Goal: Use online tool/utility: Utilize a website feature to perform a specific function

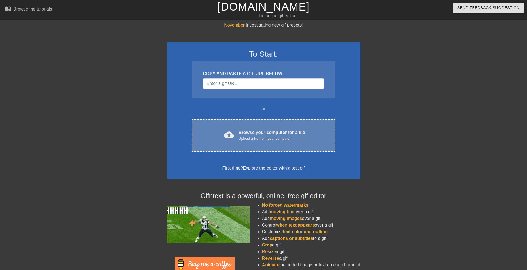
click at [241, 127] on div "cloud_upload Browse your computer for a file Upload a file from your computer C…" at bounding box center [263, 135] width 143 height 32
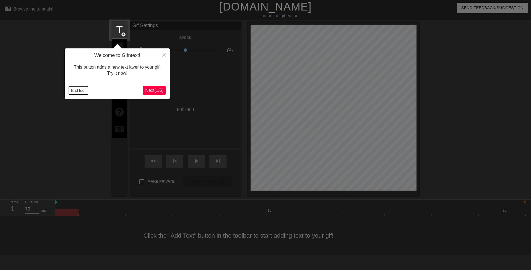
click at [83, 90] on button "End tour" at bounding box center [78, 90] width 19 height 8
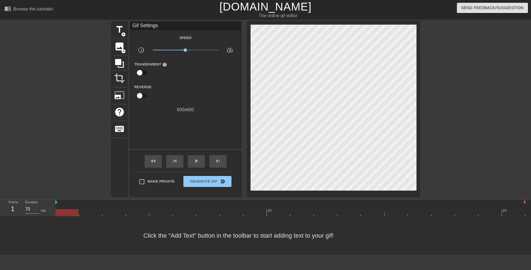
click at [69, 112] on div at bounding box center [63, 105] width 83 height 166
click at [119, 31] on span "title" at bounding box center [119, 29] width 11 height 11
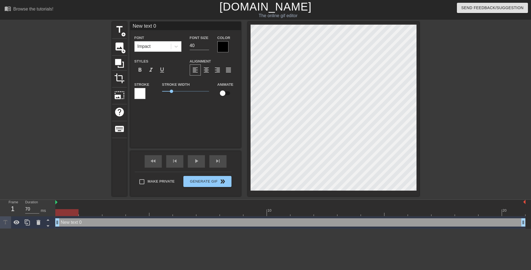
scroll to position [1, 1]
type input "A"
type textarea "A"
type input "Af"
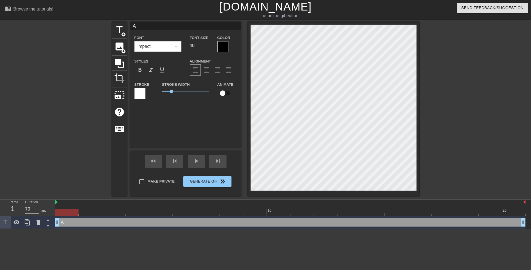
type textarea "Af"
type input "Aft"
type textarea "Aft"
type input "Afte"
type textarea "Afte"
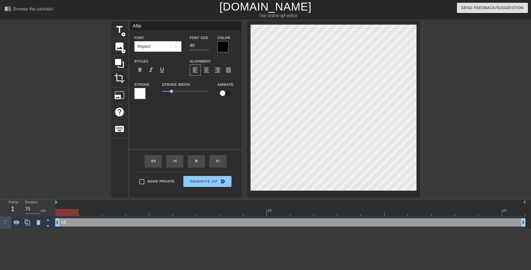
type input "After"
type textarea "After"
type input "After"
type textarea "After"
type input "After m"
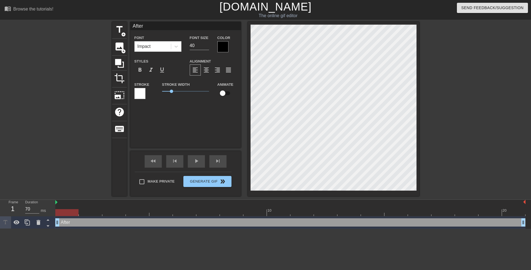
type textarea "After m"
type input "After me"
type textarea "After me"
type input "After mee"
type textarea "After mee"
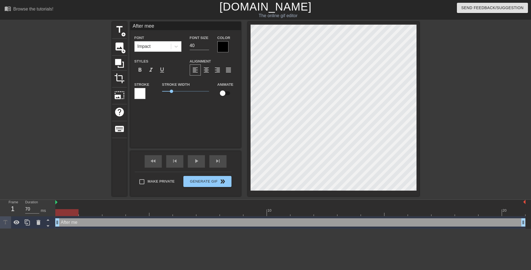
scroll to position [1, 1]
type input "After meee"
type textarea "After meee"
type input "After mee"
type textarea "After mee"
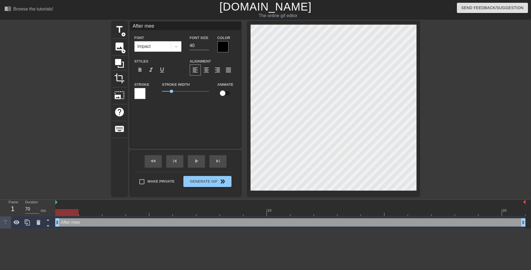
type input "After meet"
type textarea "After meet"
type input "After meeti"
type textarea "After meeti"
type input "After meetin"
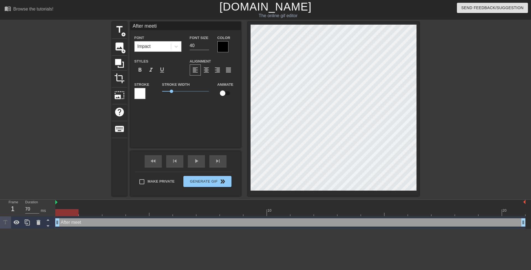
type textarea "After meetin"
type input "After meeting"
type textarea "After meeting"
type input "After meeting"
type textarea "After meeting"
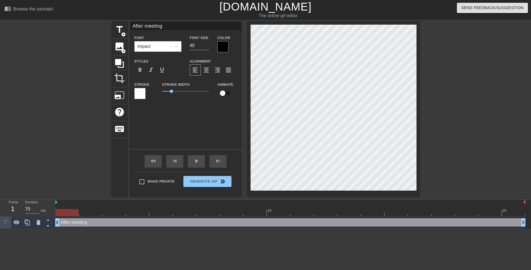
type input "After meeting h"
type textarea "After meeting h"
type input "After meeting hi"
type textarea "After meeting hi"
type input "After meeting his"
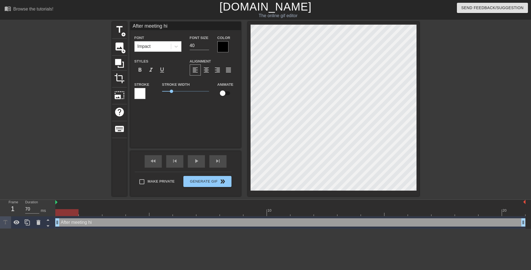
type textarea "After meeting his"
type input "After meeting his"
type textarea "After meeting his"
type input "After meeting his p"
type textarea "After meeting his p"
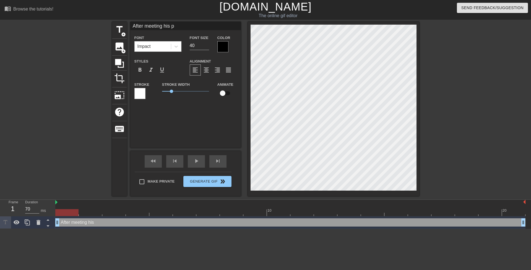
type input "After meeting his p["
type textarea "After meeting his p["
type input "After meeting his p[a"
type textarea "After meeting his p[a"
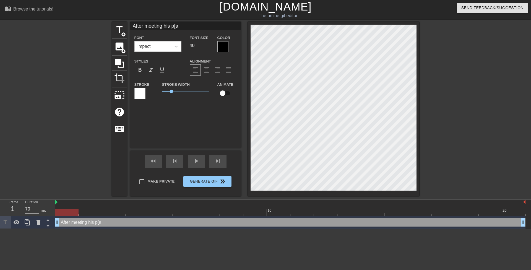
type input "After meeting his p[ar"
type textarea "After meeting his p[ar"
type input "After meeting his p[are"
type textarea "After meeting his p[are"
type input "After meeting his p[ar"
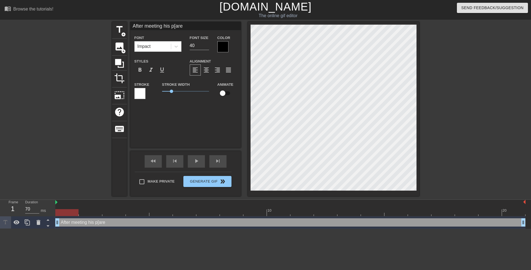
type textarea "After meeting his p[ar"
type input "After meeting his p[a"
type textarea "After meeting his p[a"
type input "After meeting his p["
type textarea "After meeting his p["
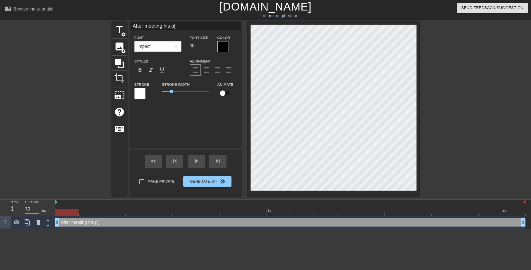
type input "After meeting his p"
type textarea "After meeting his p"
type input "After meeting his pa"
type textarea "After meeting his pa"
type input "After meeting his par"
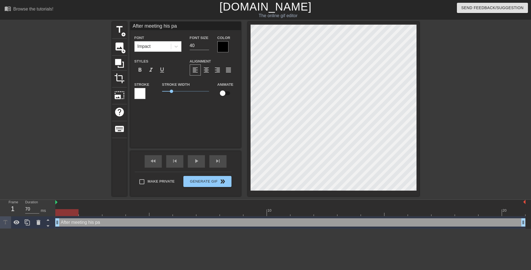
type textarea "After meeting his par"
type input "After meeting his pare"
type textarea "After meeting his pare"
type input "After meeting his paren"
type textarea "After meeting his paren"
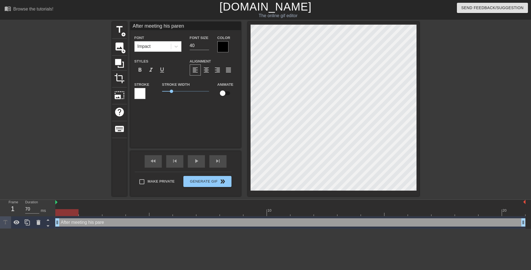
scroll to position [1, 3]
type input "After meeting his parent"
type textarea "After meeting his parent"
type input "After meeting his parents"
type textarea "After meeting his parents"
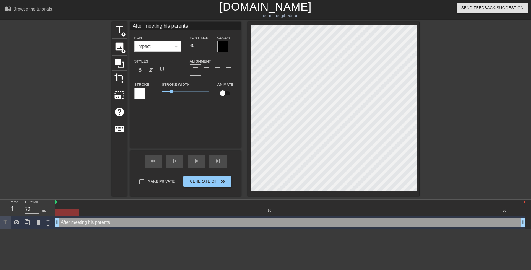
click at [448, 125] on div at bounding box center [467, 105] width 83 height 166
click at [206, 43] on input "41" at bounding box center [199, 45] width 19 height 9
click at [206, 43] on input "42" at bounding box center [199, 45] width 19 height 9
type input "43"
click at [206, 43] on input "43" at bounding box center [199, 45] width 19 height 9
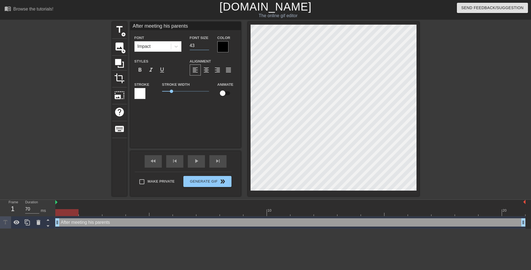
click at [443, 83] on div at bounding box center [467, 105] width 83 height 166
click at [468, 161] on div at bounding box center [467, 105] width 83 height 166
click at [436, 149] on div at bounding box center [467, 105] width 83 height 166
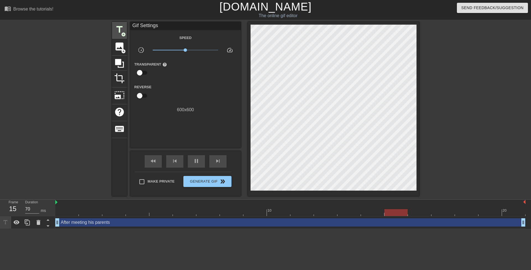
click at [124, 30] on span "title" at bounding box center [119, 29] width 11 height 11
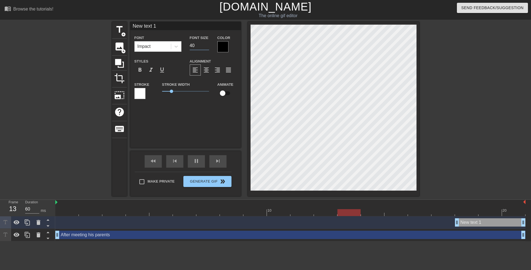
drag, startPoint x: 195, startPoint y: 45, endPoint x: 176, endPoint y: 35, distance: 21.9
click at [190, 45] on input "40" at bounding box center [199, 45] width 19 height 9
type input "60"
type input "2"
type input "70"
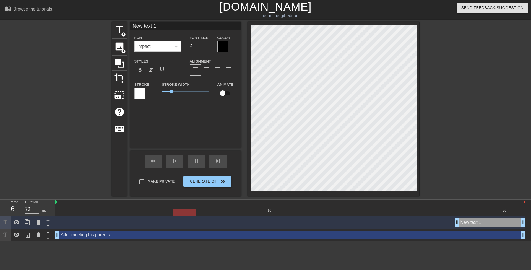
type input "23"
type input "60"
type input "23"
click at [174, 45] on icon at bounding box center [176, 47] width 6 height 6
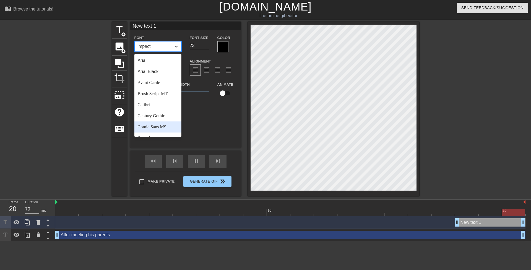
click at [168, 126] on div "Comic Sans MS" at bounding box center [157, 126] width 47 height 11
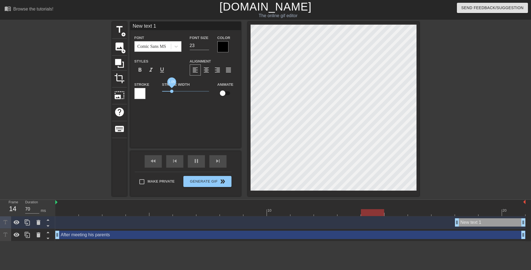
drag, startPoint x: 172, startPoint y: 90, endPoint x: 136, endPoint y: 93, distance: 36.4
click at [149, 93] on div "Stroke Stroke Width 1.05 Animate" at bounding box center [185, 92] width 111 height 23
click at [141, 93] on div at bounding box center [139, 93] width 11 height 11
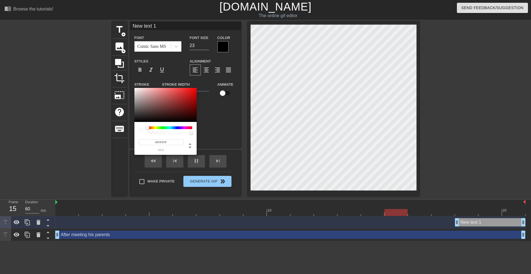
click at [155, 128] on div at bounding box center [170, 127] width 45 height 3
type input "70"
type input "#990F0F"
type input "60"
type input "#A50707"
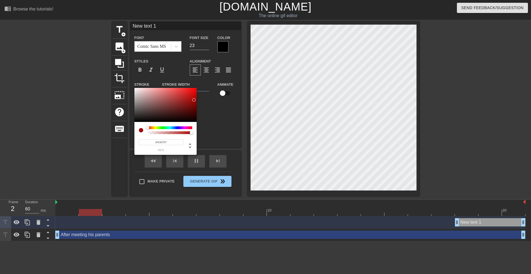
type input "70"
type input "#FC0000"
type input "60"
type input "#FF0000"
drag, startPoint x: 194, startPoint y: 100, endPoint x: 207, endPoint y: 77, distance: 26.6
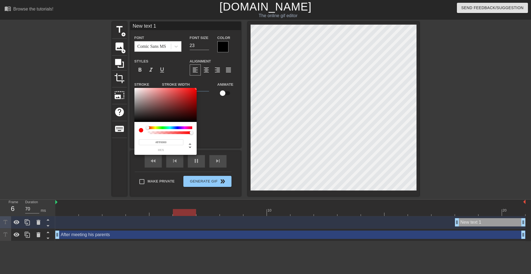
click at [207, 77] on div "#FF0000 hex" at bounding box center [265, 137] width 531 height 274
type input "70"
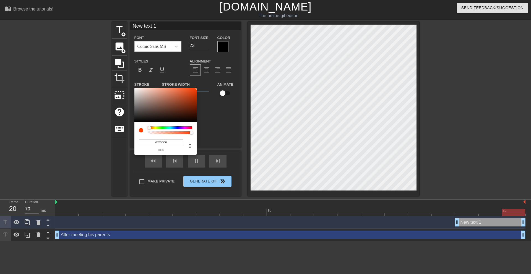
type input "#FFA600"
type input "60"
type input "#FFD600"
type input "70"
type input "#FFE900"
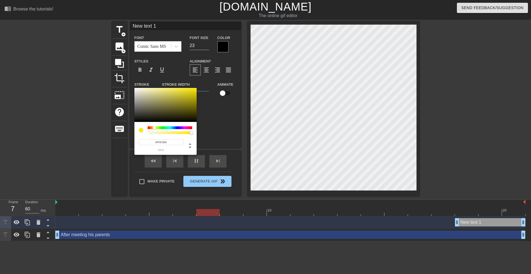
type input "70"
type input "#FFF200"
type input "70"
type input "#F9FF00"
drag, startPoint x: 149, startPoint y: 128, endPoint x: 155, endPoint y: 127, distance: 5.8
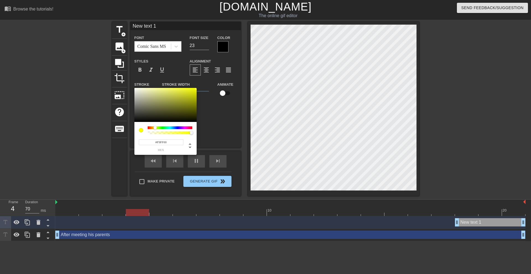
click at [155, 127] on div at bounding box center [154, 127] width 3 height 3
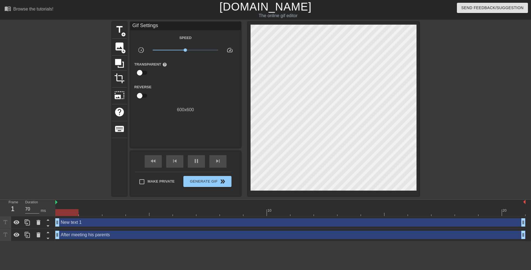
drag, startPoint x: 456, startPoint y: 222, endPoint x: 0, endPoint y: 222, distance: 455.8
click at [0, 228] on div "Frame 1 Duration 70 ms 10 20 New text 1 drag_handle drag_handle After meeting h…" at bounding box center [265, 220] width 531 height 41
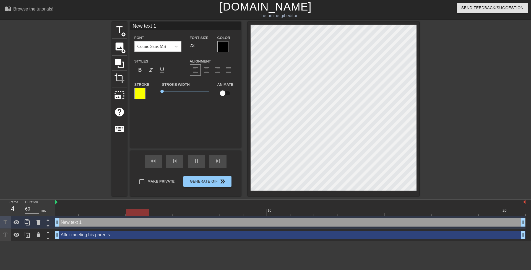
click at [224, 44] on div at bounding box center [222, 46] width 11 height 11
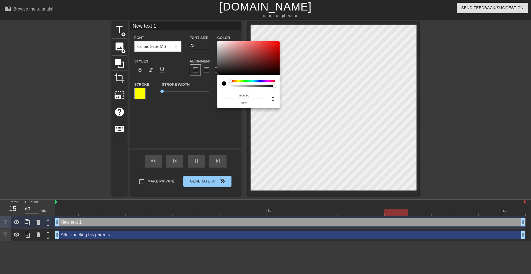
drag, startPoint x: 238, startPoint y: 82, endPoint x: 243, endPoint y: 73, distance: 10.2
click at [238, 81] on div at bounding box center [253, 81] width 45 height 3
type input "70"
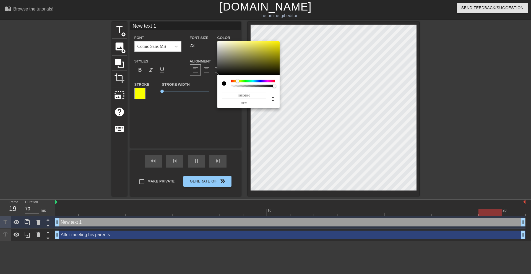
type input "#FFF600"
drag, startPoint x: 248, startPoint y: 66, endPoint x: 323, endPoint y: 17, distance: 89.4
click at [323, 17] on div "#FFF600 hex" at bounding box center [265, 137] width 531 height 274
type input "70"
type input "#FFDF00"
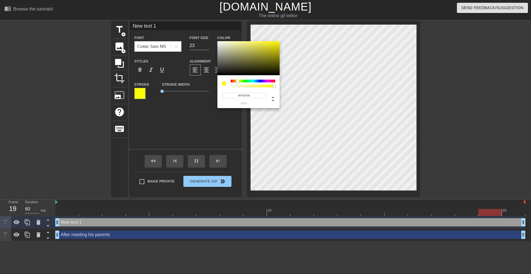
type input "70"
type input "#FFE900"
type input "70"
type input "#FFF200"
type input "60"
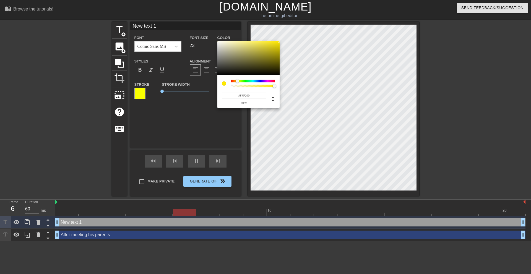
type input "#FFFC00"
type input "70"
type input "#FFE900"
type input "70"
type input "#FFDF00"
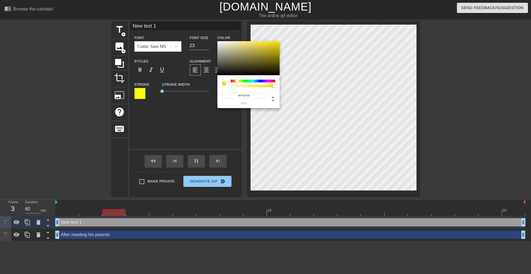
type input "70"
type input "#FFD600"
type input "60"
type input "#FFCC00"
type input "60"
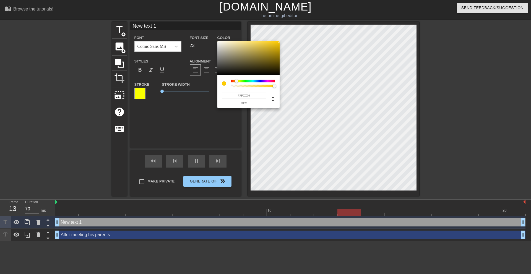
type input "#FFC300"
type input "70"
type input "#FFD600"
type input "70"
type input "#FFF200"
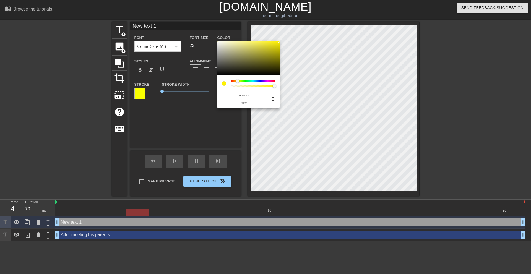
type input "60"
type input "#FFFC00"
type input "70"
type input "#F9FF00"
click at [238, 81] on div at bounding box center [237, 80] width 3 height 3
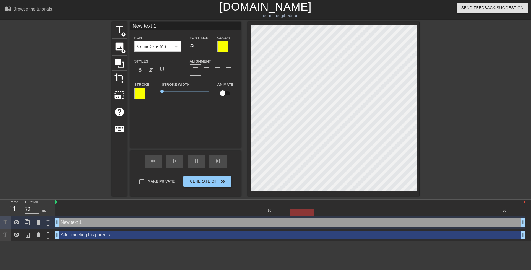
scroll to position [1, 1]
type input "70"
type input "T"
type textarea "T"
type input "60"
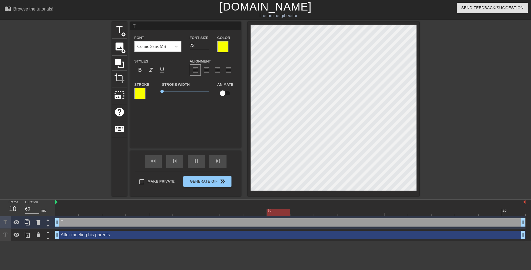
type input "Th"
type textarea "Th"
type input "70"
type textarea "Tha"
type input "That"
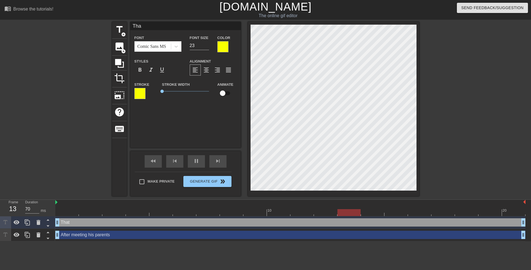
type textarea "That"
type input "70"
type input "That'"
type textarea "That's"
type input "That's"
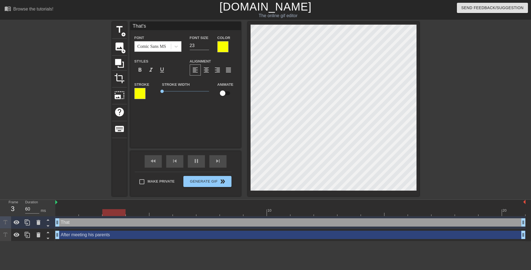
type input "70"
type input "That's"
type textarea "That's"
type input "60"
type input "That's r"
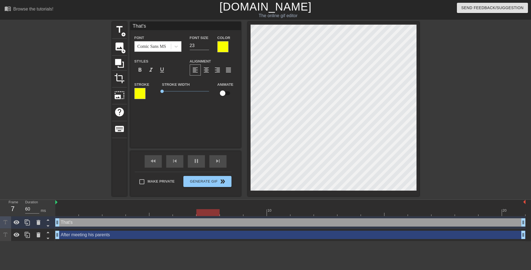
type textarea "That's r"
type input "70"
type input "That's ri"
type textarea "That's ri"
type input "60"
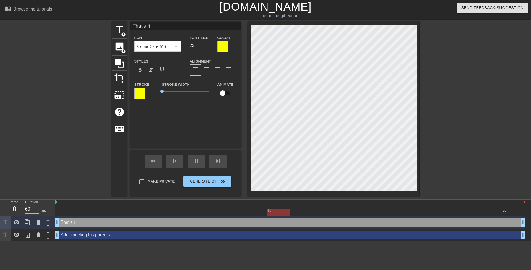
type input "That's rig"
type textarea "That's rig"
type input "70"
type input "That's righ"
type textarea "That's righ"
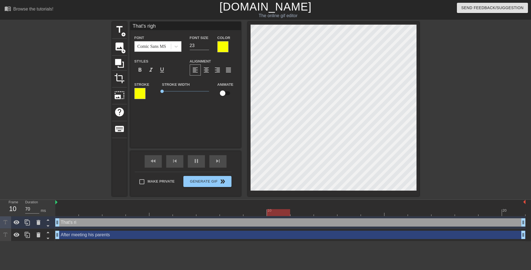
scroll to position [1, 1]
type input "60"
type input "That's right"
type textarea "That's right"
type input "70"
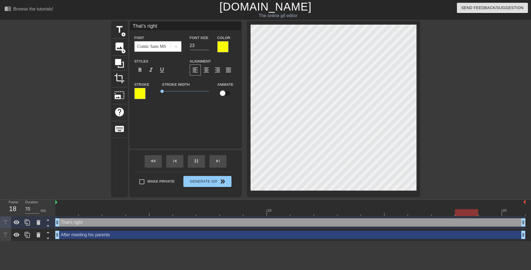
type textarea "That's right"
type input "70"
type input "That's right,"
type textarea "That's right,"
type input "60"
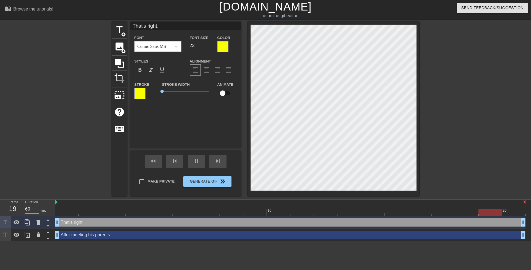
type input "That's right,"
type textarea "That's right,"
type input "70"
type input "That's right, f"
type textarea "That's right, f"
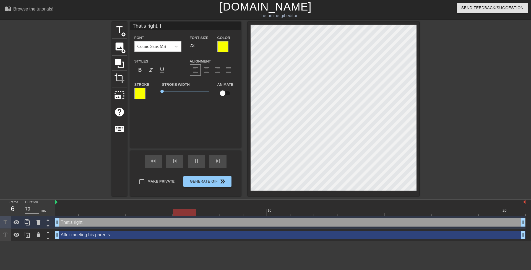
type input "60"
type input "That's right, fi"
type textarea "That's right, fi"
type input "60"
type input "That's right, fil"
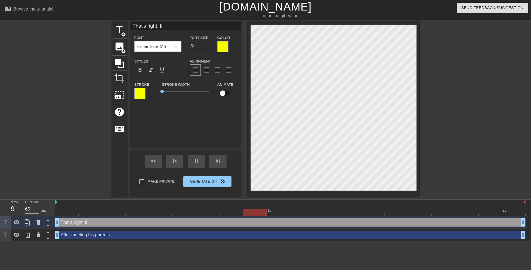
type textarea "That's right, fil"
type input "70"
type input "That's right, fill"
type textarea "That's right, fill"
type input "60"
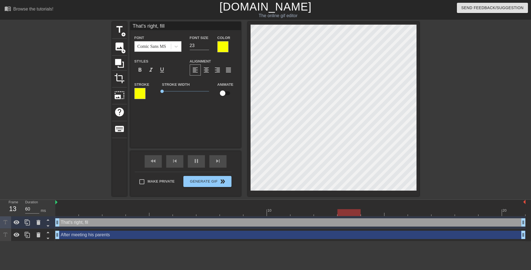
type input "That's right, fill"
type textarea "That's right, fill"
type input "70"
type input "That's right, fill t"
type textarea "That's right, fill t"
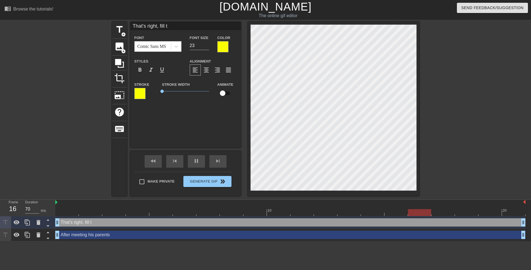
type input "60"
type input "That's right, fill th"
type textarea "That's right, fill th"
type input "70"
type input "That's right, fill tha"
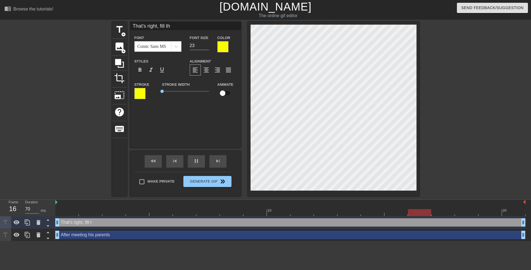
type textarea "That's right, fill tha"
type input "That's right, fill that"
type textarea "That's right, fill that"
type input "That's right, fill that"
type textarea "That's right, fill that"
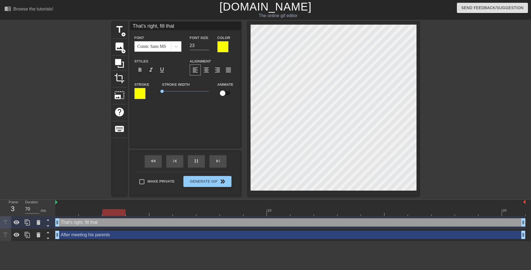
type input "60"
type input "That's right, fill that p"
type textarea "That's right, fill that p"
type input "60"
type input "That's right, fill that pu"
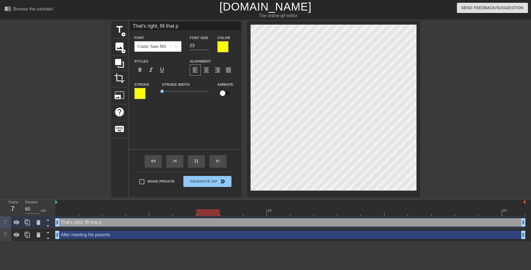
type textarea "That's right, fill that pu"
type input "70"
type input "That's right, fill that pus"
type textarea "That's right, fill that pus"
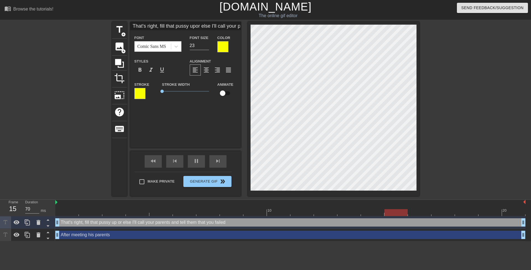
scroll to position [1, 4]
click at [152, 70] on span "format_italic" at bounding box center [151, 70] width 7 height 7
click at [446, 93] on div at bounding box center [467, 105] width 83 height 166
click at [207, 69] on span "format_align_center" at bounding box center [206, 70] width 7 height 7
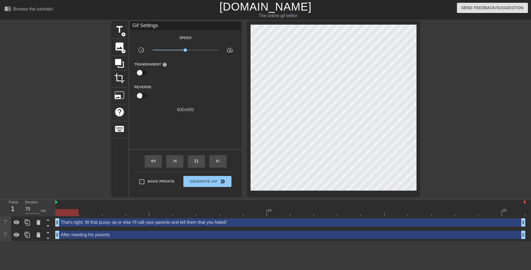
click at [460, 65] on div at bounding box center [467, 105] width 83 height 166
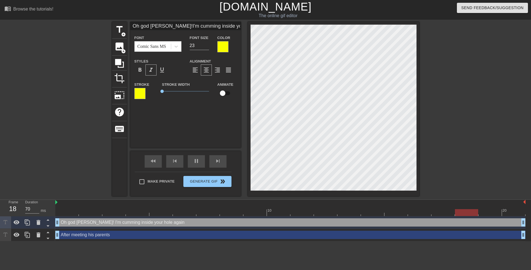
scroll to position [1, 5]
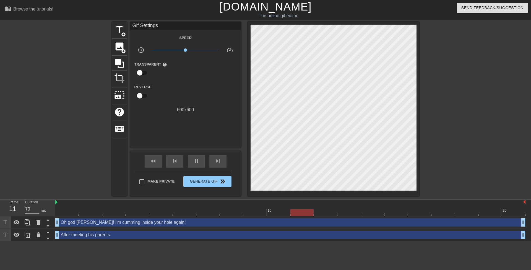
click at [478, 61] on div at bounding box center [467, 105] width 83 height 166
click at [447, 61] on div at bounding box center [467, 105] width 83 height 166
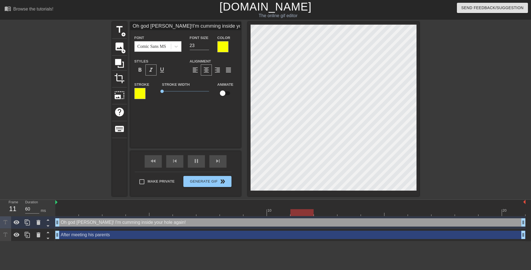
click at [437, 54] on div at bounding box center [467, 105] width 83 height 166
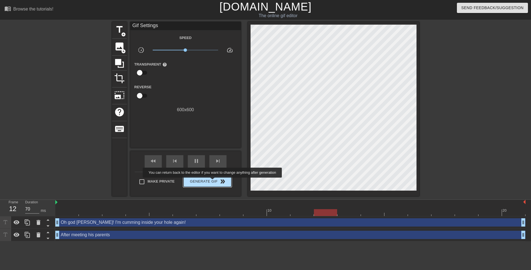
click at [213, 181] on span "Generate Gif double_arrow" at bounding box center [207, 181] width 43 height 7
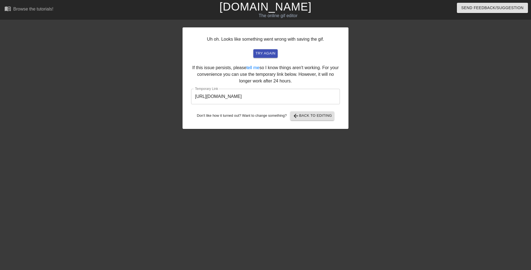
click at [272, 98] on input "https://www.gifntext.com/temp_generations/6Ae2yY6l.gif" at bounding box center [265, 96] width 149 height 15
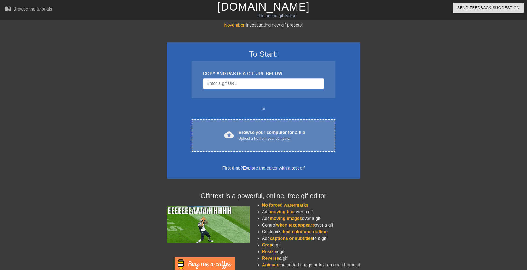
click at [277, 132] on div "Browse your computer for a file Upload a file from your computer" at bounding box center [271, 135] width 67 height 12
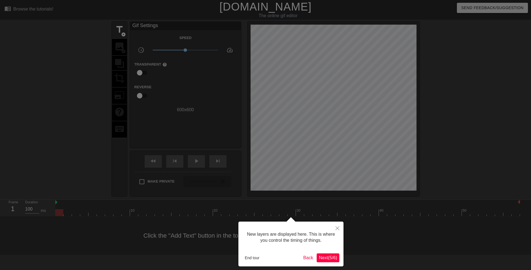
scroll to position [5, 0]
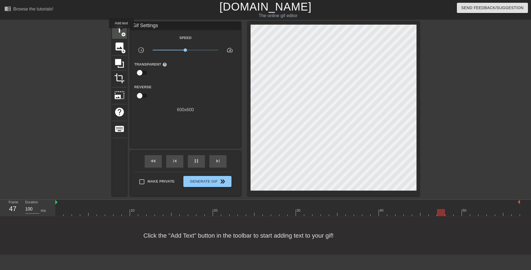
click at [121, 32] on span "add_circle" at bounding box center [123, 34] width 5 height 5
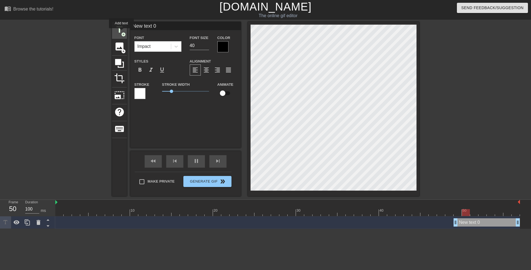
scroll to position [0, 0]
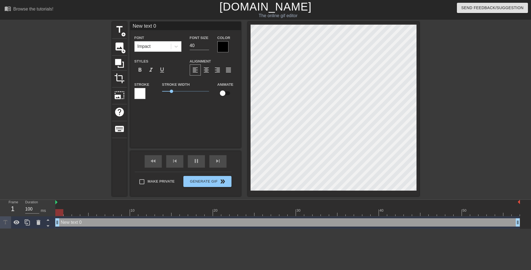
drag, startPoint x: 455, startPoint y: 222, endPoint x: 0, endPoint y: 205, distance: 455.5
click at [0, 205] on div "Frame 1 Duration 100 ms 10 20 30 40 50 New text 0 drag_handle drag_handle" at bounding box center [265, 214] width 531 height 29
type input "M"
type textarea "M"
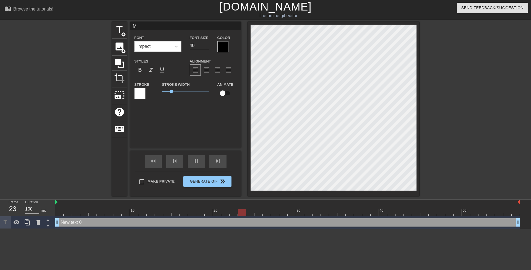
type input "Me"
type textarea "Me"
type input "Mee"
type textarea "Mee"
type input "Meet"
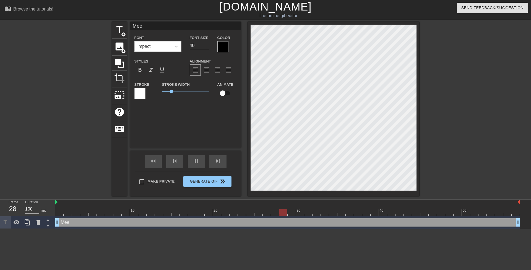
type textarea "Meet"
type input "Meeti"
type textarea "Meeti"
type input "Meetin"
type textarea "Meeting"
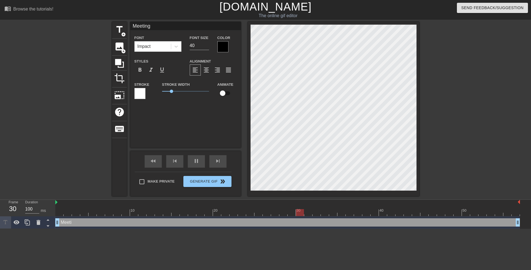
type input "Meeting"
type textarea "Meeting"
type input "Meeting t"
type textarea "Meeting t"
type input "Meeting th"
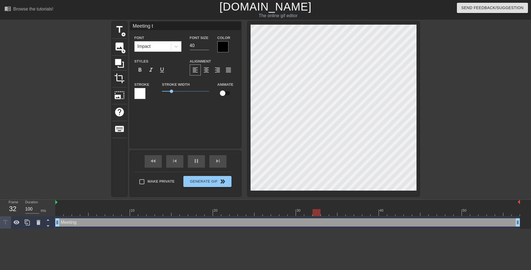
type textarea "Meeting th"
type input "Meeting the"
type textarea "Meeting the"
type input "Meeting the"
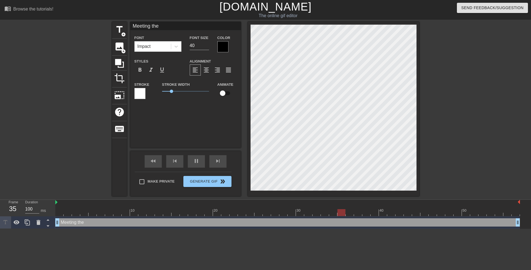
type textarea "Meeting the"
type input "Meeting the t"
type textarea "Meeting the t"
type input "Meeting the te"
type textarea "Meeting the te"
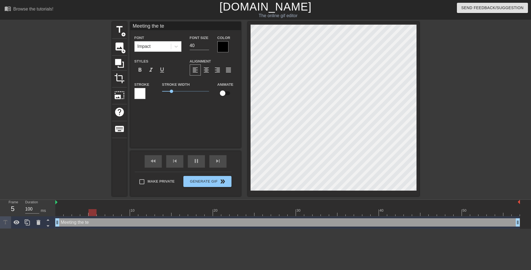
type input "Meeting the tee"
type textarea "Meeting the tee"
type input "Meeting the teen"
type textarea "Meeting the teen"
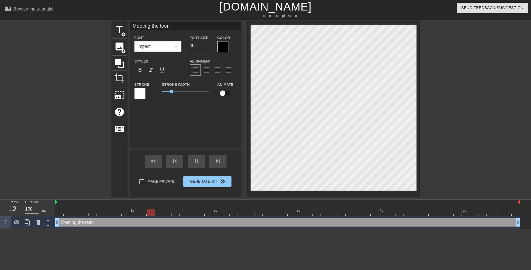
type input "Meeting the teen'"
type textarea "Meeting the teen'"
type input "Meeting the teen's"
type textarea "Meeting the teen's"
type input "Meeting the teen's"
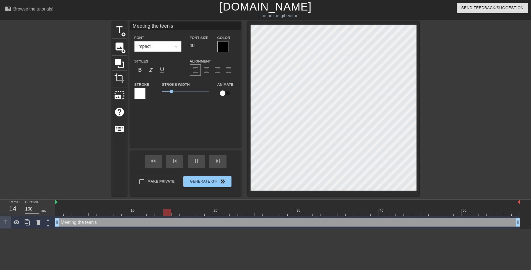
type textarea "Meeting the teen's"
type input "Meeting the teen's p"
type textarea "Meeting the teen's p"
type input "Meeting the teen's pa"
type textarea "Meeting the teen's pa"
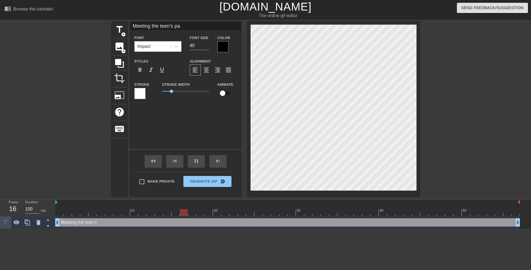
type input "Meeting the teen's par"
type textarea "Meeting the teen's par"
type input "Meeting the teen's pare"
type textarea "Meeting the teen's pare"
type input "Meeting the teen's paren"
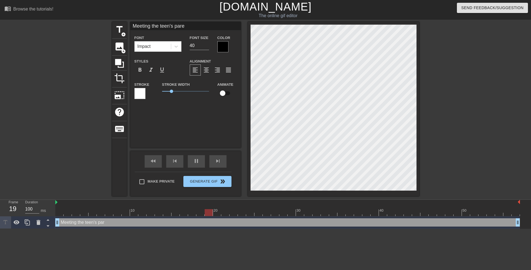
type textarea "Meeting the teen's paren"
type input "Meeting the teen's parent"
type textarea "Meeting the teen's parent"
type input "Meeting the teen's parents"
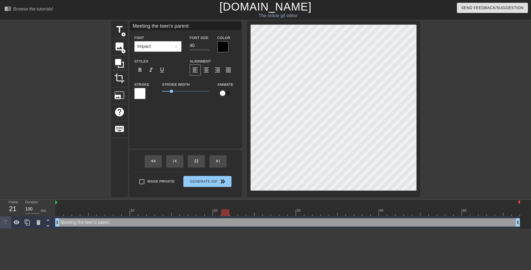
type textarea "Meeting the teen's parents"
click at [480, 126] on div at bounding box center [467, 105] width 83 height 166
click at [432, 163] on div at bounding box center [467, 105] width 83 height 166
click at [453, 151] on div at bounding box center [467, 105] width 83 height 166
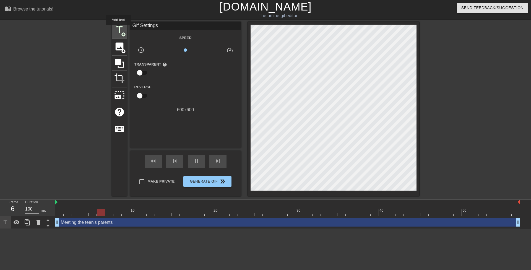
click at [118, 27] on span "title" at bounding box center [119, 29] width 11 height 11
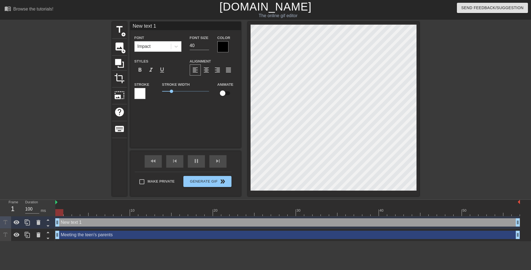
drag, startPoint x: 115, startPoint y: 221, endPoint x: 18, endPoint y: 210, distance: 97.4
click at [22, 210] on div "Frame 1 Duration 100 ms 10 20 30 40 50 New text 1 drag_handle drag_handle Meeti…" at bounding box center [265, 220] width 531 height 41
click at [177, 46] on icon at bounding box center [176, 47] width 3 height 2
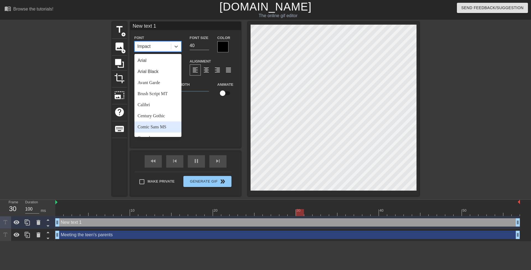
click at [156, 127] on div "Comic Sans MS" at bounding box center [157, 126] width 47 height 11
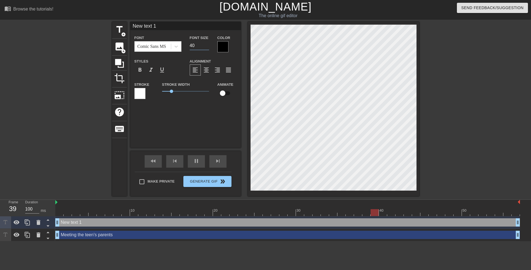
drag, startPoint x: 190, startPoint y: 46, endPoint x: 186, endPoint y: 46, distance: 3.4
click at [187, 46] on div "Font Size 40" at bounding box center [200, 43] width 28 height 18
drag, startPoint x: 195, startPoint y: 45, endPoint x: 184, endPoint y: 44, distance: 11.4
click at [184, 44] on div "Font Comic Sans MS Font Size 20 Color" at bounding box center [185, 43] width 111 height 18
type input "25"
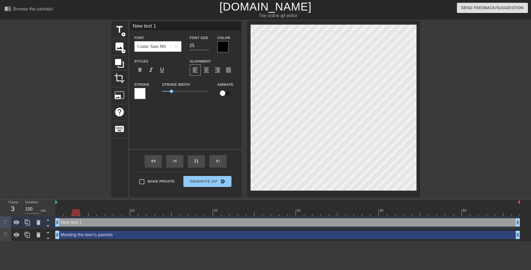
click at [223, 46] on div at bounding box center [222, 46] width 11 height 11
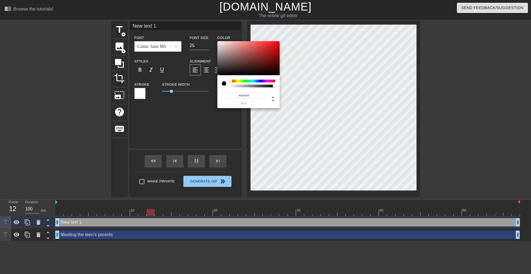
click at [238, 80] on div at bounding box center [253, 81] width 45 height 3
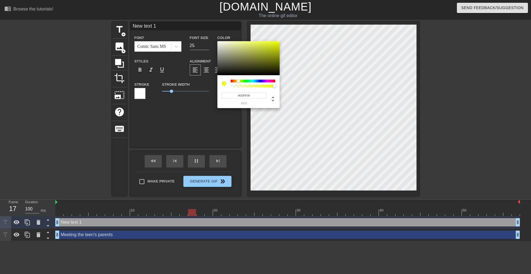
drag, startPoint x: 272, startPoint y: 49, endPoint x: 307, endPoint y: 23, distance: 44.2
click at [307, 23] on div "#EDFF00 hex" at bounding box center [265, 137] width 531 height 274
type input "#F9FF00"
click at [238, 81] on div at bounding box center [237, 80] width 3 height 3
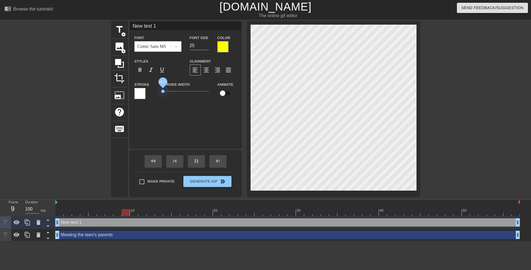
drag, startPoint x: 173, startPoint y: 91, endPoint x: 152, endPoint y: 92, distance: 21.1
click at [153, 92] on div "Stroke Stroke Width 0.1 Animate" at bounding box center [185, 92] width 111 height 23
type textarea "H"
type input "H"
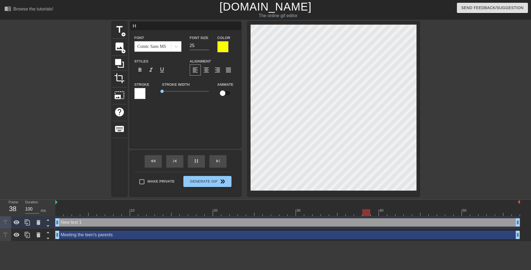
scroll to position [1, 1]
type textarea "He"
type input "He"
type textarea "Her"
type input "Her"
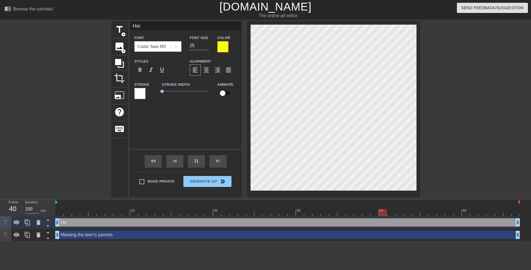
type textarea "Here"
type input "Here"
type textarea "Here'"
type input "Here'"
type textarea "Here's"
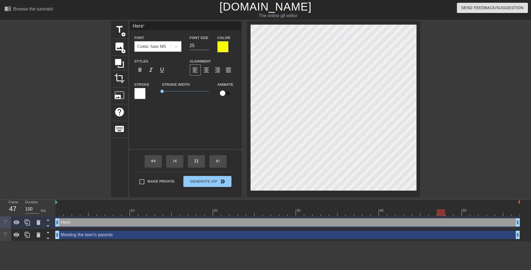
type input "Here's"
type textarea "Here's"
type input "Here's"
type textarea "Here's m"
type input "Here's m"
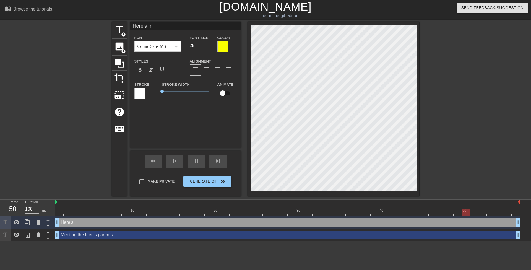
type textarea "Here's my"
type input "Here's my"
type textarea "Here's my"
type input "Here's my"
type textarea "Here's my n"
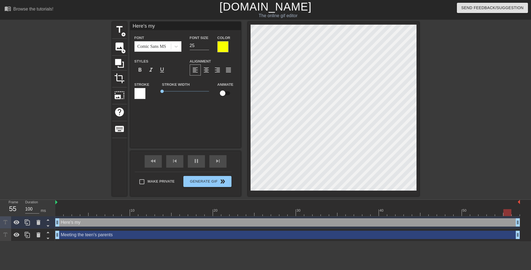
type input "Here's my n"
type textarea "Here's my nu"
type input "Here's my nu"
type textarea "Here's my num"
type input "Here's my num"
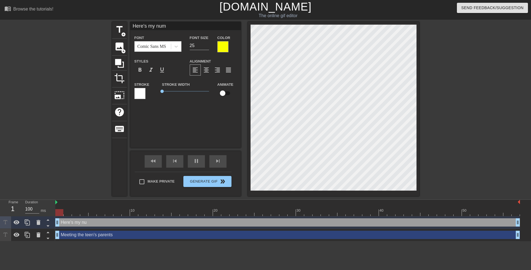
type textarea "Here's my numb"
type input "Here's my numb"
type textarea "Here's my numbe"
type input "Here's my numbe"
type textarea "Here's my number"
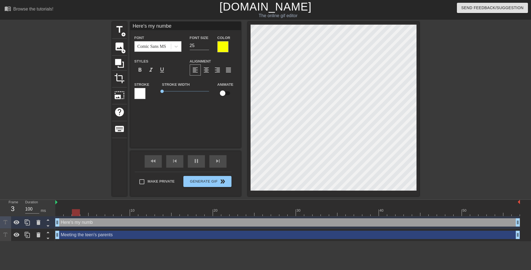
type input "Here's my number"
type textarea "Here's my number"
type input "Here's my number"
type textarea "Here's my number i"
type input "Here's my number i"
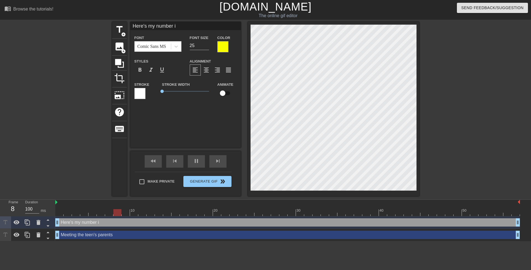
type textarea "Here's my number in"
type input "Here's my number in"
type textarea "Here's my number in"
type input "Here's my number in"
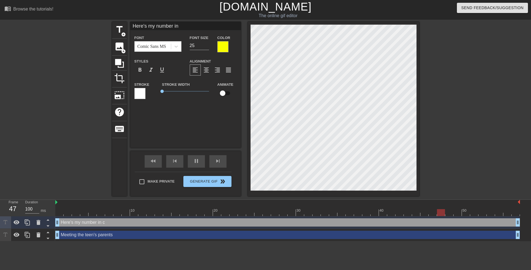
type textarea "Here's my number in c"
type input "Here's my number in c"
type textarea "Here's my number in ca"
type input "Here's my number in ca"
type textarea "Here's my number in cas"
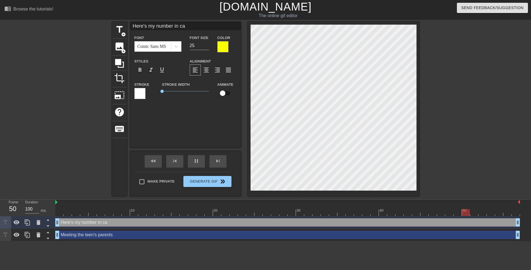
type input "Here's my number in cas"
type textarea "Here's my number in case"
type input "Here's my number in case"
type textarea "Here's my number in case"
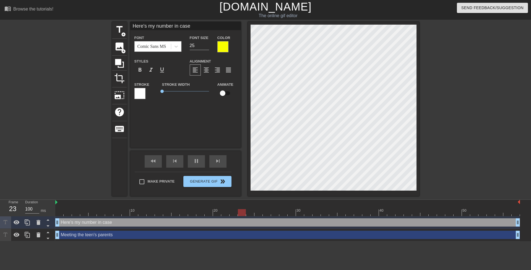
type input "Here's my number in case"
type textarea "Here's my number in case h"
type input "Here's my number in caseh"
type textarea "Here's my number in case he"
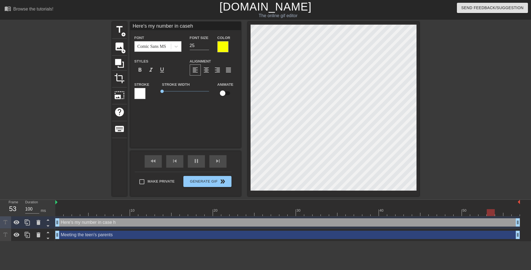
type input "Here's my number in casehe"
type textarea "Here's my number in case he"
type input "Here's my number in casehe"
type textarea "Here's my number in case he s"
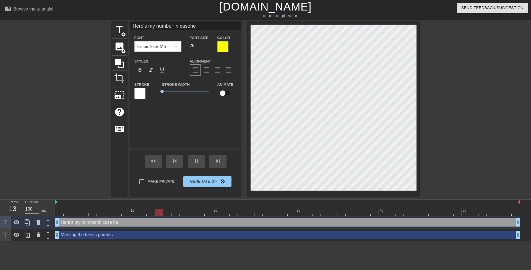
type input "Here's my number in casehe s"
type textarea "Here's my number in case he st"
type input "Here's my number in casehe st"
type textarea "Here's my number in case he sta"
type input "Here's my number in casehe sta"
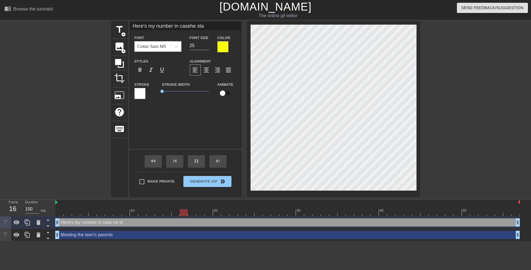
type textarea "Here's my number in case he star"
type input "Here's my number in casehe star"
type textarea "Here's my number in case he start"
type input "Here's my number in casehe start"
type textarea "Here's my number in case he starts"
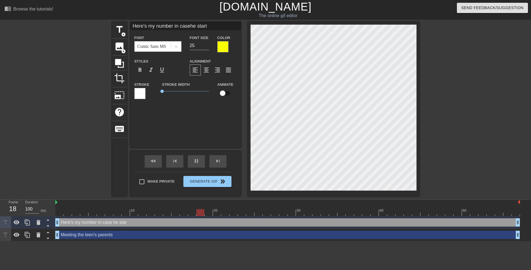
type input "Here's my number in casehe starts"
type textarea "Here's my number in case he starts"
type input "Here's my number in casehe starts"
type textarea "Here's my number in case he starts m"
type input "Here's my number in casehe starts m"
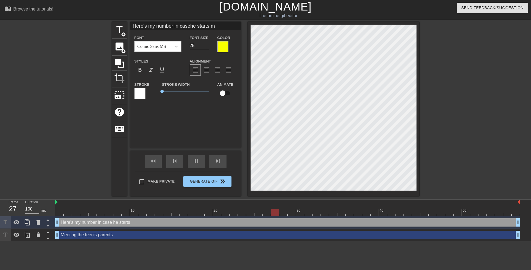
type textarea "Here's my number in case he starts mi"
type input "Here's my number in casehe starts mi"
type textarea "Here's my number in case he starts mis"
type input "Here's my number in casehe starts mis"
type textarea "Here's my number in case he starts misb"
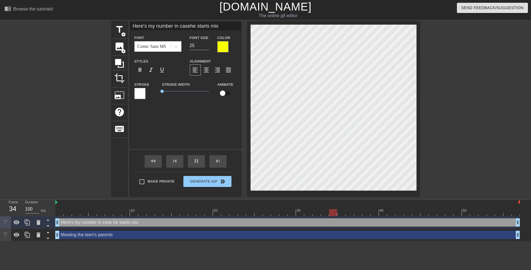
type input "Here's my number in casehe starts misb"
type textarea "Here's my number in case he starts misbe"
type input "Here's my number in casehe starts misbe"
type textarea "Here's my number in case he starts misbeh"
type input "Here's my number in casehe starts misbeh"
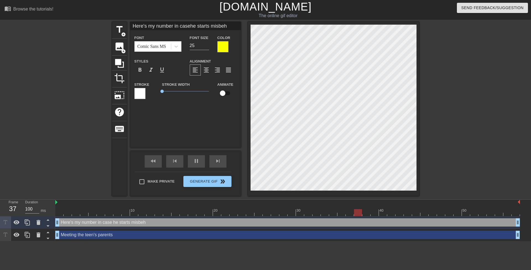
type textarea "Here's my number in case he starts misbeha"
type input "Here's my number in casehe starts misbeha"
type textarea "Here's my number in case he starts misbehav"
type input "Here's my number in casehe starts misbehav"
type textarea "Here's my number in case he starts misbehavi"
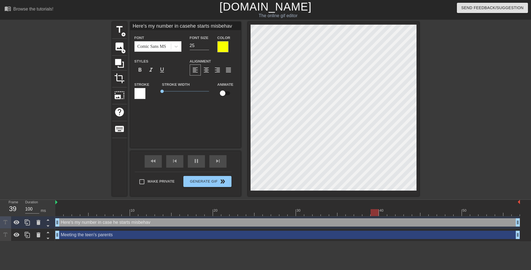
type input "Here's my number in casehe starts misbehavi"
type textarea "Here's my number in case he starts misbehavin"
type input "Here's my number in casehe starts misbehavin"
type textarea "Here's my number in case he starts misbehaving"
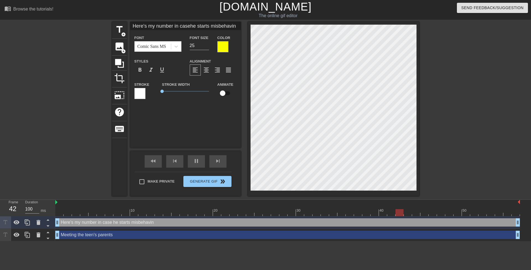
type input "Here's my number in casehe starts misbehaving"
type textarea "Here's my number in case he starts misbehaving"
type input "Meeting the teen's parents"
type input "40"
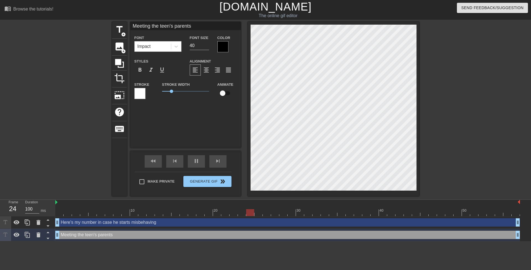
click at [437, 150] on div at bounding box center [467, 105] width 83 height 166
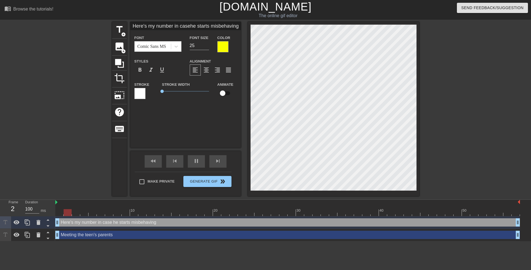
scroll to position [1, 1]
type input "I"
type textarea "I"
type input "I'"
type textarea "I'"
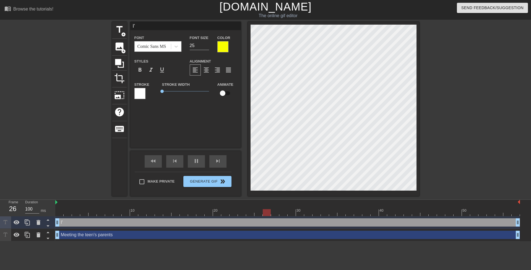
type input "I'l"
type textarea "I'l"
type input "I'll"
type textarea "I'll"
type input "I'll"
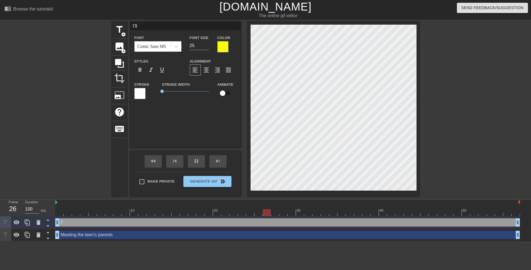
type textarea "I'll"
type input "I'll s"
type textarea "I'll s"
type input "I'll se"
type textarea "I'll se"
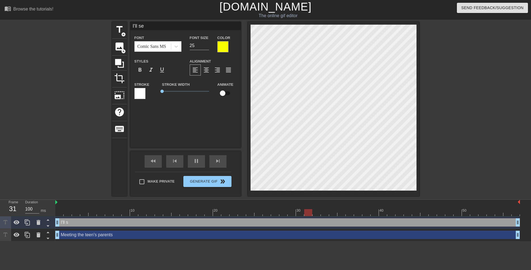
type input "I'll see"
type textarea "I'll see"
type input "I'll see"
type textarea "I'll see"
type input "I'll see w"
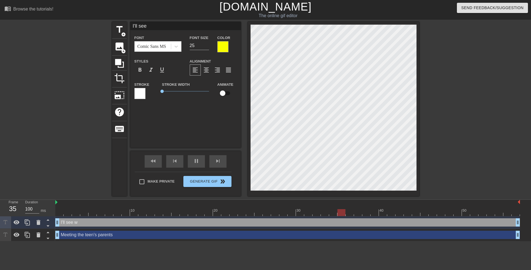
type textarea "I'll see w"
type input "I'll see wh"
type textarea "I'll see wh"
type input "I'll see wha"
type textarea "I'll see wha"
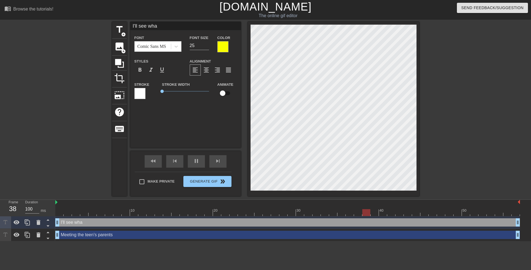
type input "I'll see what"
type textarea "I'll see what"
type input "I'll see what"
type textarea "I'll see what"
type input "I'll see what I"
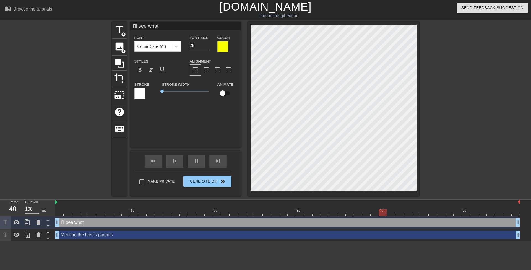
type textarea "I'll see what I"
type input "I'll see what I"
type textarea "I'll see what I"
type input "I'll see what I c"
type textarea "I'll see what I c"
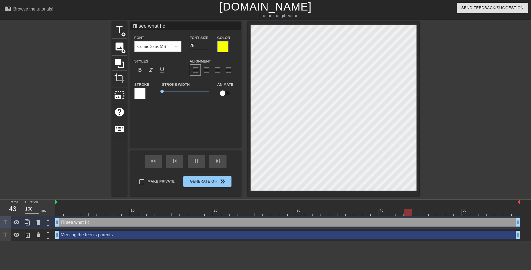
type input "I'll see what I ca"
type textarea "I'll see what I ca"
type input "I'll see what I can"
type textarea "I'll see what I can"
type input "I'll see what I can"
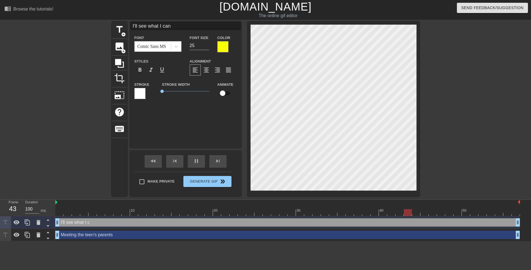
type textarea "I'll see what I can"
type input "I'll see what I can d"
type textarea "I'll see what I can d"
type input "I'll see what I can do"
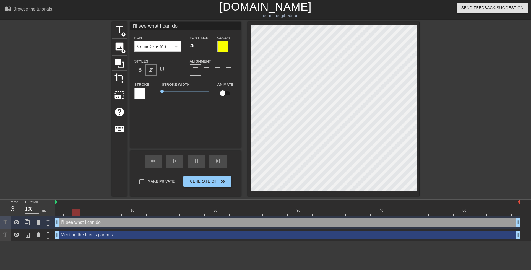
type textarea "I'll see what I can do"
click at [152, 71] on span "format_italic" at bounding box center [151, 70] width 7 height 7
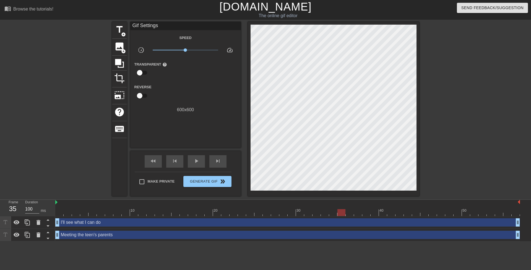
click at [421, 108] on div "title add_circle image add_circle crop photo_size_select_large help keyboard Gi…" at bounding box center [265, 109] width 531 height 174
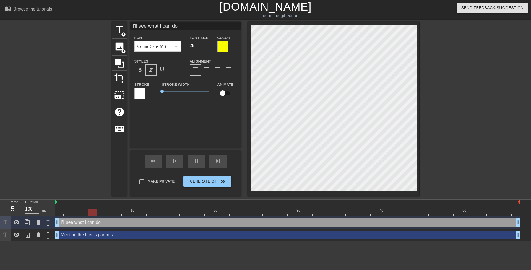
type input "I'll see what I can do"
type textarea "I'll see what I can do"
type input "I'll see what I can do ~"
type textarea "I'll see what I can do ~"
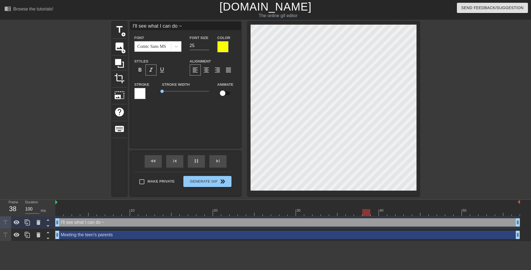
type input "I'll see what I can do"
type textarea "I'll see what I can do"
type input "I'll see what I can do"
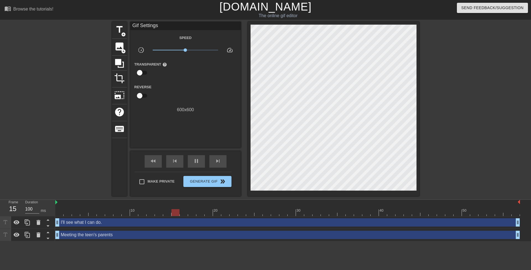
click at [439, 106] on div at bounding box center [467, 105] width 83 height 166
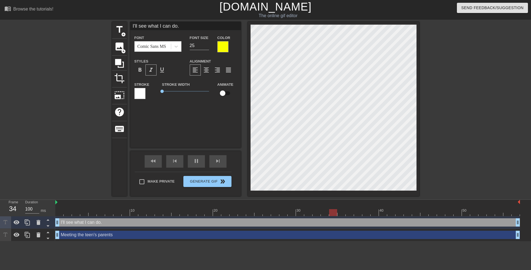
click at [459, 79] on div at bounding box center [467, 105] width 83 height 166
click at [442, 83] on div at bounding box center [467, 105] width 83 height 166
click at [210, 67] on div "format_align_center" at bounding box center [206, 69] width 11 height 11
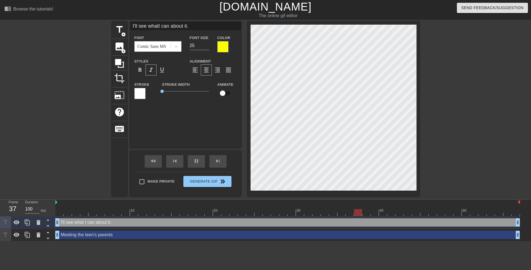
click at [431, 71] on div at bounding box center [467, 105] width 83 height 166
click at [449, 67] on div at bounding box center [467, 105] width 83 height 166
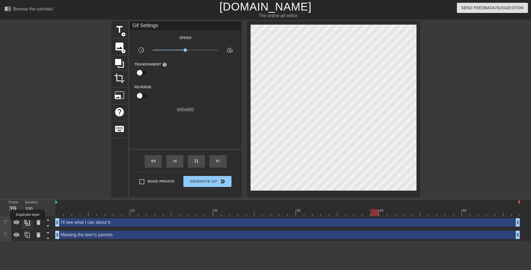
click at [28, 223] on icon at bounding box center [27, 222] width 5 height 6
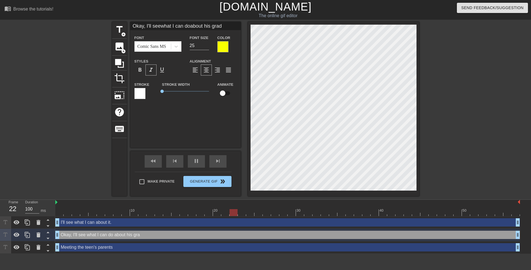
scroll to position [1, 2]
click at [453, 63] on div at bounding box center [467, 105] width 83 height 166
click at [196, 70] on span "format_align_left" at bounding box center [195, 70] width 7 height 7
drag, startPoint x: 446, startPoint y: 70, endPoint x: 419, endPoint y: 75, distance: 27.5
click at [445, 70] on div at bounding box center [467, 105] width 83 height 166
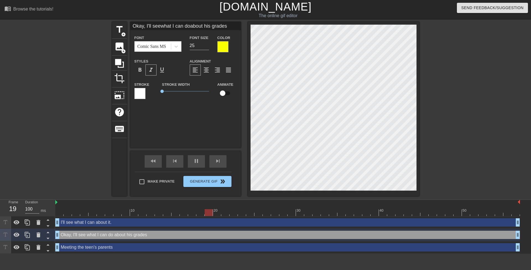
click at [460, 62] on div at bounding box center [467, 105] width 83 height 166
click at [449, 59] on div at bounding box center [467, 105] width 83 height 166
click at [207, 46] on input "24" at bounding box center [199, 45] width 19 height 9
click at [441, 62] on div at bounding box center [467, 105] width 83 height 166
click at [447, 63] on div at bounding box center [467, 105] width 83 height 166
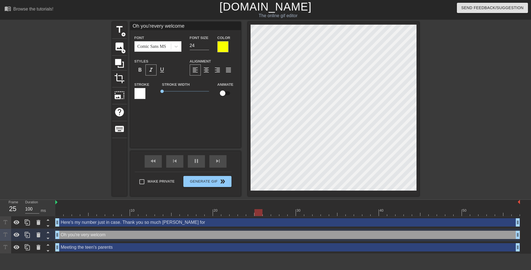
scroll to position [1, 2]
click at [205, 71] on span "format_align_center" at bounding box center [206, 70] width 7 height 7
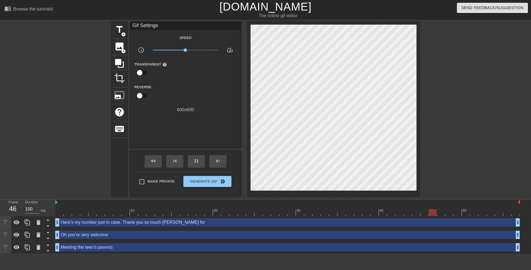
click at [436, 77] on div at bounding box center [467, 105] width 83 height 166
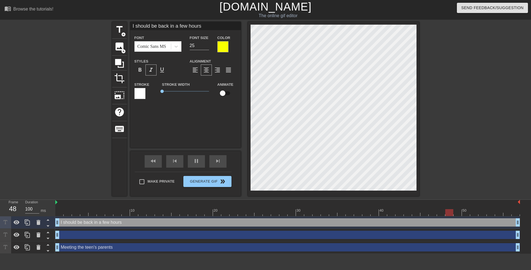
scroll to position [1, 4]
paste textarea "Here's my number just in case."
click at [441, 134] on div at bounding box center [467, 105] width 83 height 166
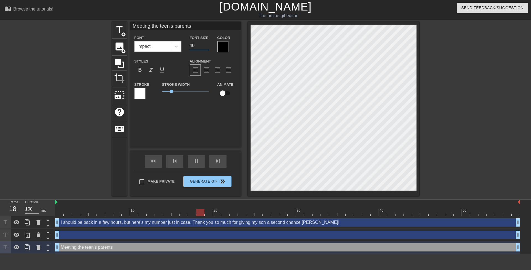
drag, startPoint x: 193, startPoint y: 46, endPoint x: 196, endPoint y: 47, distance: 3.3
click at [196, 47] on input "40" at bounding box center [199, 45] width 19 height 9
click at [461, 121] on div at bounding box center [467, 105] width 83 height 166
click at [454, 61] on div at bounding box center [467, 105] width 83 height 166
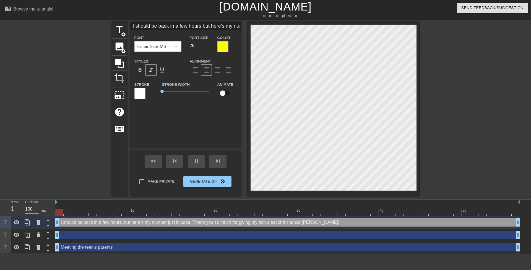
scroll to position [1, 1]
click at [206, 47] on input "24" at bounding box center [199, 45] width 19 height 9
click at [206, 47] on input "23" at bounding box center [199, 45] width 19 height 9
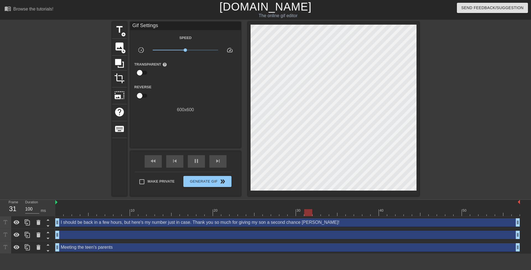
click at [199, 225] on div "I should be back in a few hours, but here's my number just in case. Thank you s…" at bounding box center [287, 222] width 465 height 8
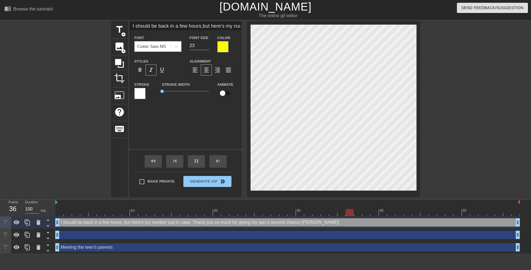
click at [192, 236] on div "drag_handle drag_handle" at bounding box center [287, 235] width 465 height 8
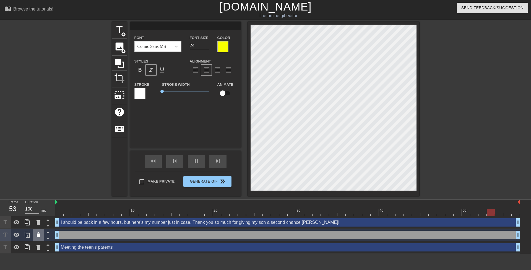
click at [41, 233] on icon at bounding box center [38, 234] width 7 height 7
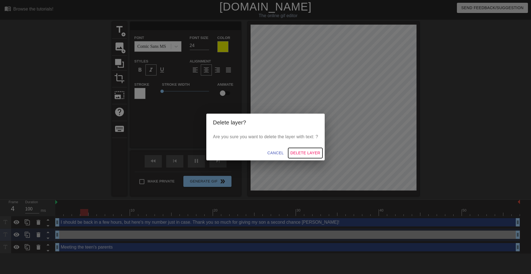
click at [294, 156] on span "Delete Layer" at bounding box center [305, 153] width 30 height 7
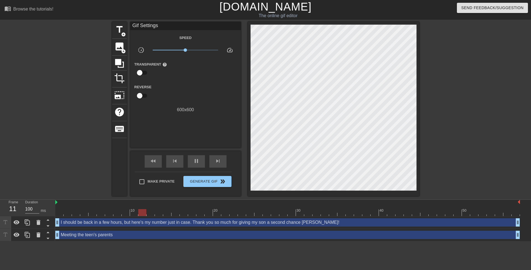
click at [256, 225] on div "I should be back in a few hours, but here's my number just in case. Thank you s…" at bounding box center [287, 222] width 465 height 8
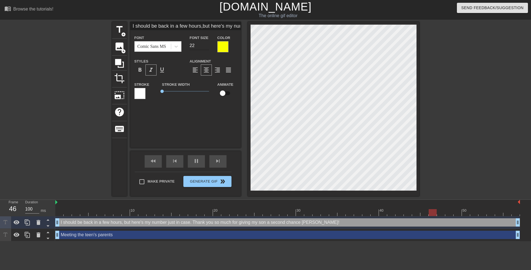
click at [205, 46] on input "22" at bounding box center [199, 45] width 19 height 9
click at [205, 46] on input "21" at bounding box center [199, 45] width 19 height 9
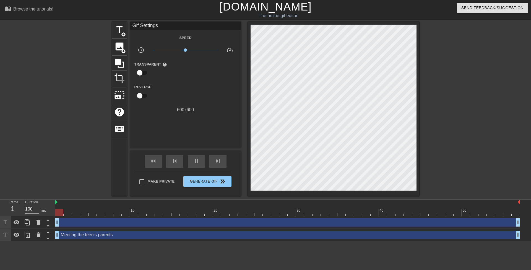
click at [264, 221] on div "drag_handle drag_handle" at bounding box center [287, 222] width 465 height 8
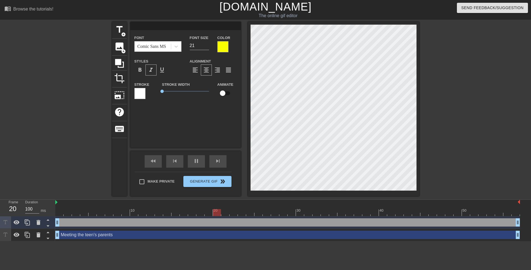
click at [169, 28] on input at bounding box center [185, 26] width 111 height 8
paste input "I should be back in a few hours, but here's my number just in case. Thank you s…"
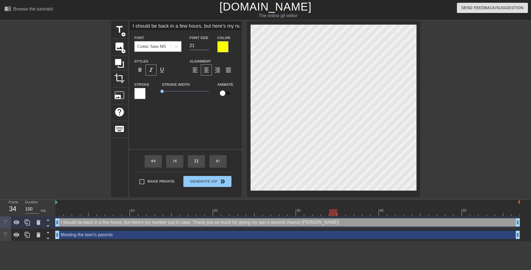
scroll to position [1, 1]
click at [454, 123] on div "title add_circle image add_circle crop photo_size_select_large help keyboard I …" at bounding box center [265, 109] width 531 height 174
click at [447, 115] on div at bounding box center [467, 105] width 83 height 166
click at [454, 138] on div at bounding box center [467, 105] width 83 height 166
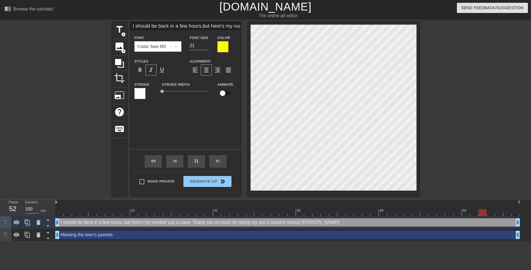
click at [481, 136] on div at bounding box center [467, 105] width 83 height 166
click at [219, 45] on div at bounding box center [222, 46] width 11 height 11
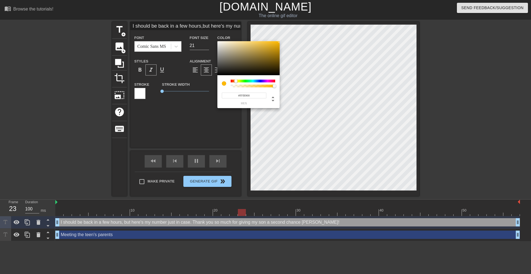
click at [236, 80] on div at bounding box center [235, 80] width 3 height 3
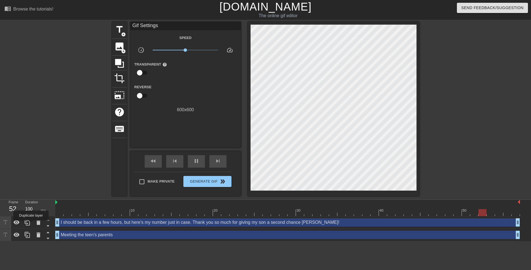
click at [31, 224] on div at bounding box center [27, 222] width 11 height 12
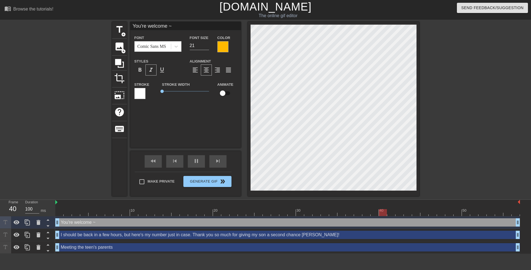
scroll to position [1, 1]
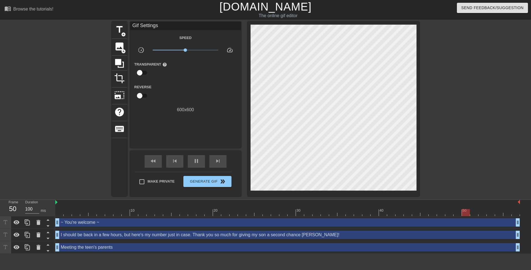
click at [448, 89] on div at bounding box center [467, 105] width 83 height 166
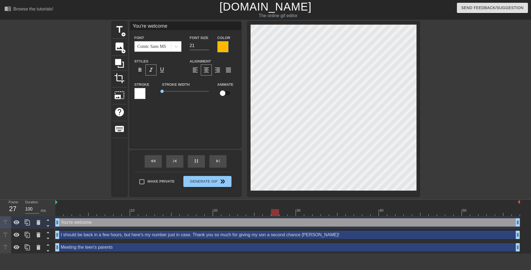
scroll to position [1, 1]
click at [431, 92] on div at bounding box center [467, 105] width 83 height 166
click at [228, 46] on div at bounding box center [222, 46] width 11 height 11
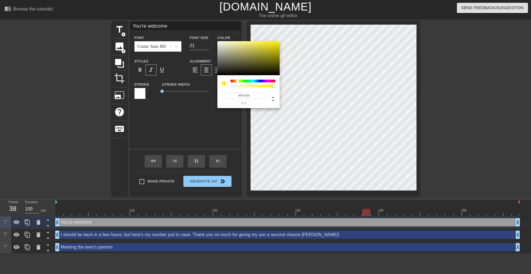
click at [238, 80] on div at bounding box center [239, 81] width 3 height 3
drag, startPoint x: 254, startPoint y: 59, endPoint x: 304, endPoint y: 25, distance: 61.1
click at [304, 25] on div "#FFF300 hex" at bounding box center [265, 137] width 531 height 274
click at [238, 82] on div at bounding box center [237, 80] width 3 height 3
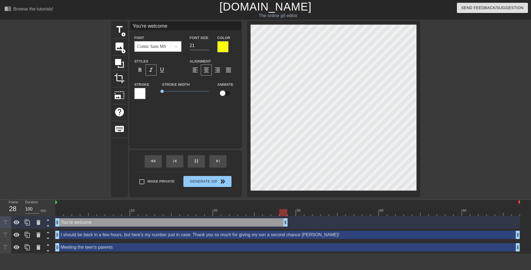
drag, startPoint x: 516, startPoint y: 222, endPoint x: 281, endPoint y: 216, distance: 235.4
click at [281, 216] on div "10 20 30 40 50 You're welcome drag_handle drag_handle I should be back in a few…" at bounding box center [293, 227] width 476 height 54
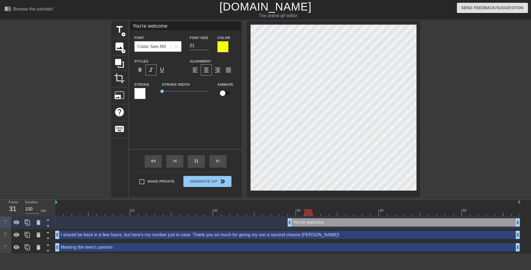
drag, startPoint x: 250, startPoint y: 220, endPoint x: 480, endPoint y: 216, distance: 229.9
click at [480, 216] on div "10 20 30 40 50 You're welcome drag_handle drag_handle I should be back in a few…" at bounding box center [293, 227] width 476 height 54
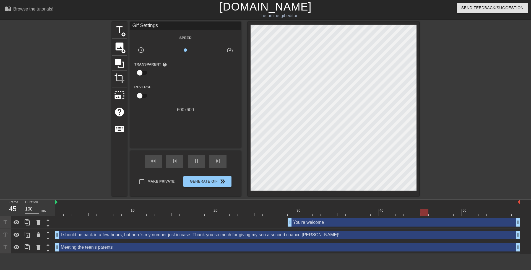
click at [451, 77] on div at bounding box center [467, 105] width 83 height 166
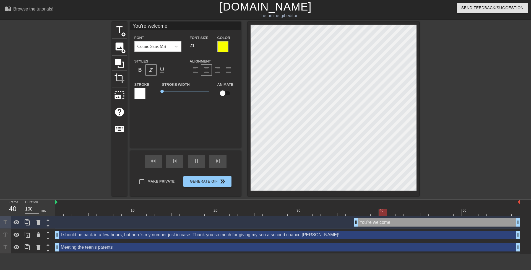
drag, startPoint x: 291, startPoint y: 223, endPoint x: 360, endPoint y: 222, distance: 68.3
drag, startPoint x: 356, startPoint y: 223, endPoint x: 363, endPoint y: 223, distance: 7.2
click at [306, 238] on div "I should be back in a few hours, but here's my number just in case. Thank you s…" at bounding box center [287, 235] width 465 height 8
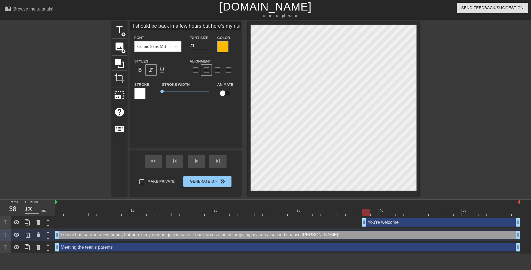
click at [223, 48] on div at bounding box center [222, 46] width 11 height 11
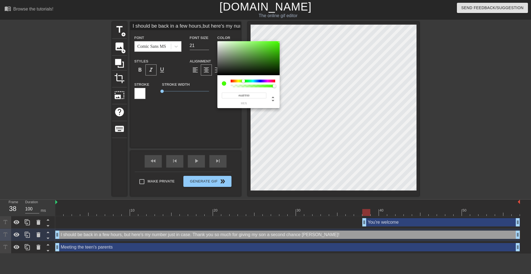
drag, startPoint x: 236, startPoint y: 80, endPoint x: 243, endPoint y: 82, distance: 7.9
click at [243, 82] on div at bounding box center [243, 80] width 3 height 3
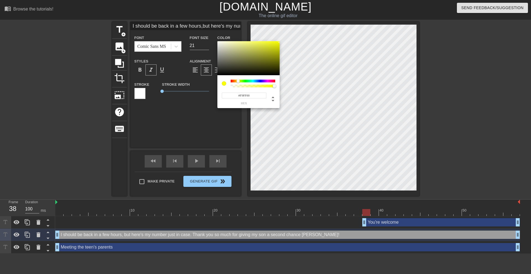
drag, startPoint x: 244, startPoint y: 81, endPoint x: 238, endPoint y: 81, distance: 6.1
click at [238, 81] on div at bounding box center [237, 80] width 3 height 3
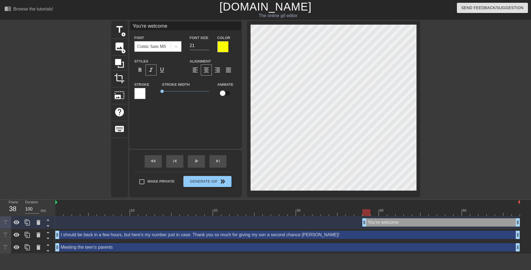
click at [395, 221] on div "You're welcome drag_handle drag_handle" at bounding box center [441, 222] width 158 height 8
click at [345, 224] on div "You're welcome drag_handle drag_handle" at bounding box center [287, 222] width 465 height 8
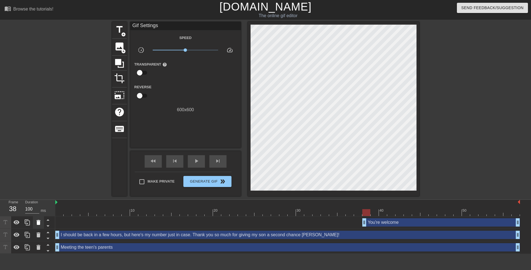
click at [37, 221] on icon at bounding box center [38, 222] width 7 height 7
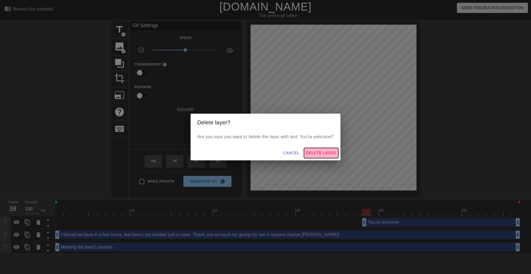
click at [319, 154] on span "Delete Layer" at bounding box center [321, 153] width 30 height 7
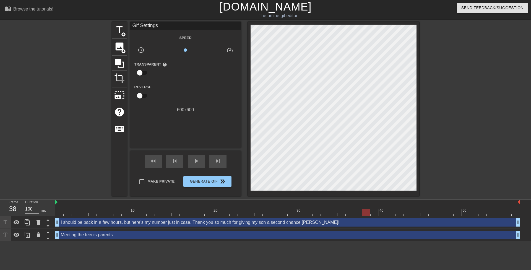
drag, startPoint x: 499, startPoint y: 108, endPoint x: 448, endPoint y: 127, distance: 54.2
click at [497, 108] on div at bounding box center [467, 105] width 83 height 166
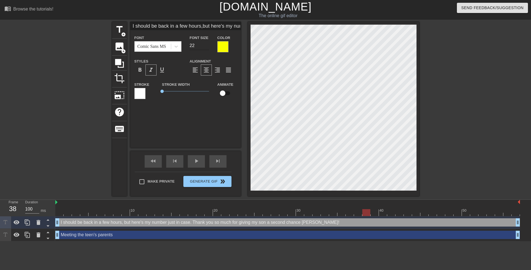
click at [206, 44] on input "22" at bounding box center [199, 45] width 19 height 9
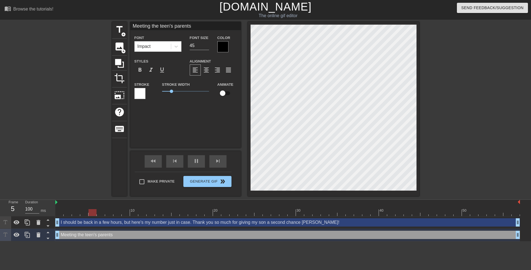
click at [465, 51] on div at bounding box center [467, 105] width 83 height 166
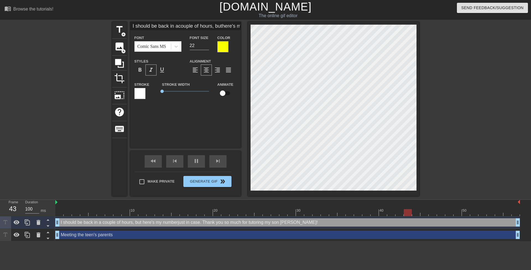
scroll to position [2, 1]
click at [473, 128] on div at bounding box center [467, 105] width 83 height 166
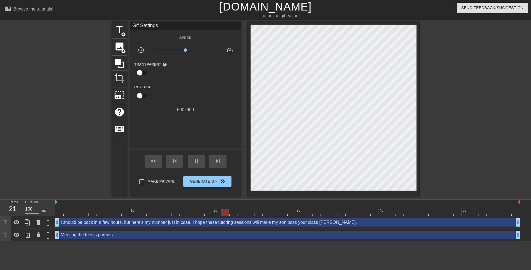
click at [454, 159] on div at bounding box center [467, 105] width 83 height 166
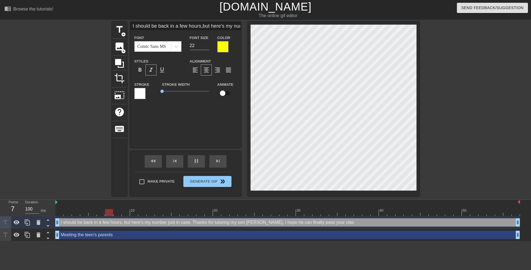
scroll to position [2, 4]
click at [432, 156] on div at bounding box center [467, 105] width 83 height 166
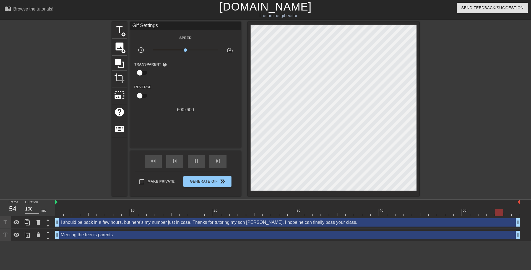
click at [439, 166] on div at bounding box center [467, 105] width 83 height 166
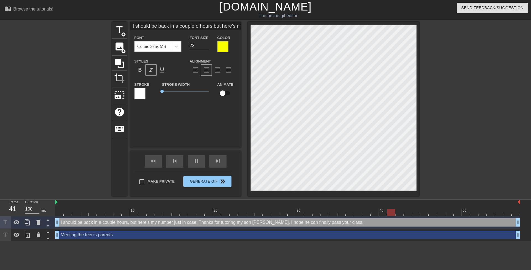
scroll to position [1, 4]
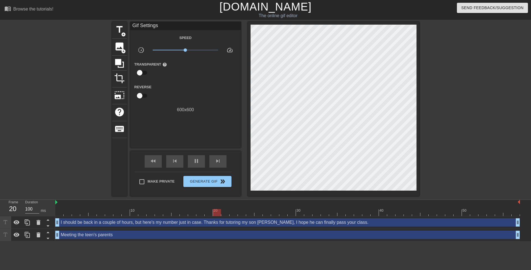
click at [478, 144] on div at bounding box center [467, 105] width 83 height 166
click at [477, 143] on div at bounding box center [467, 105] width 83 height 166
click at [222, 183] on span "double_arrow" at bounding box center [222, 181] width 7 height 7
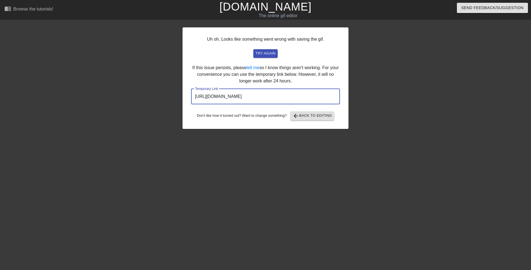
click at [216, 95] on input "https://www.gifntext.com/temp_generations/YfvJpwI4.gif" at bounding box center [265, 96] width 149 height 15
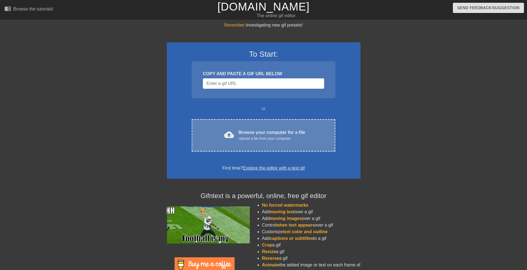
click at [256, 141] on div "Upload a file from your computer" at bounding box center [271, 139] width 67 height 6
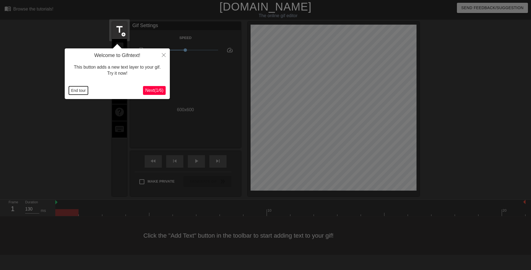
click at [86, 91] on button "End tour" at bounding box center [78, 90] width 19 height 8
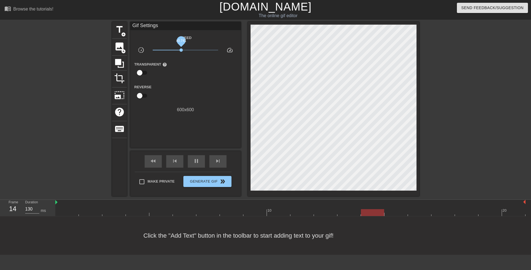
drag, startPoint x: 184, startPoint y: 50, endPoint x: 181, endPoint y: 49, distance: 3.3
click at [181, 49] on span "x0.741" at bounding box center [180, 49] width 3 height 3
click at [184, 50] on span "x0.881" at bounding box center [183, 49] width 3 height 3
click at [184, 50] on span "x0.912" at bounding box center [184, 49] width 3 height 3
click at [185, 50] on span "x0.955" at bounding box center [184, 49] width 3 height 3
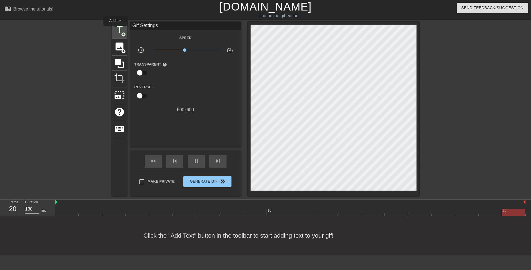
click at [116, 30] on span "title" at bounding box center [119, 29] width 11 height 11
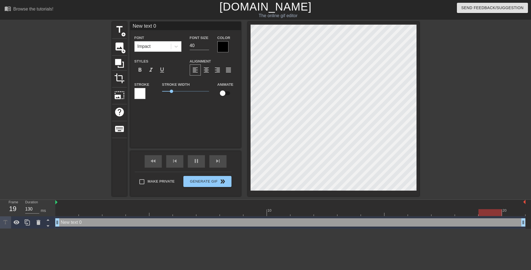
scroll to position [1, 1]
type input "130"
type input "A"
type textarea "A"
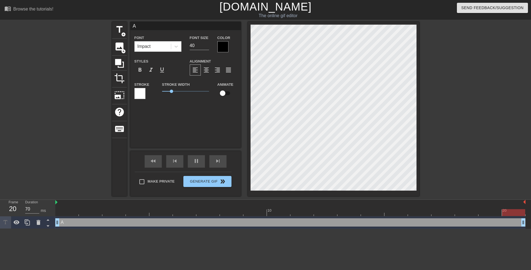
type input "130"
type input "Af"
type textarea "Af"
type input "70"
type input "Aft"
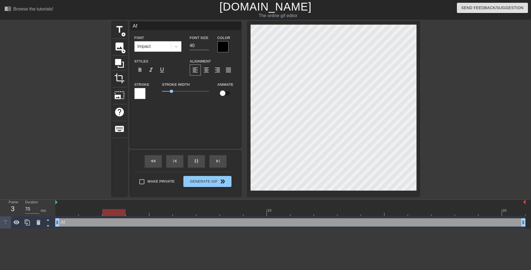
type textarea "Aft"
type input "130"
type input "Afte"
type textarea "Afte"
type input "After"
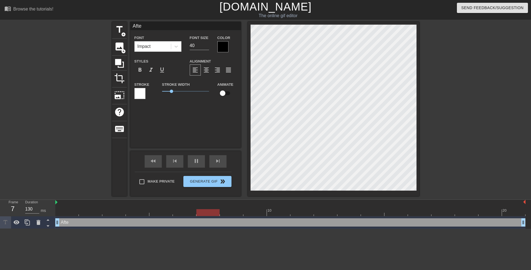
type textarea "After"
type input "130"
type input "After"
type textarea "After"
type input "70"
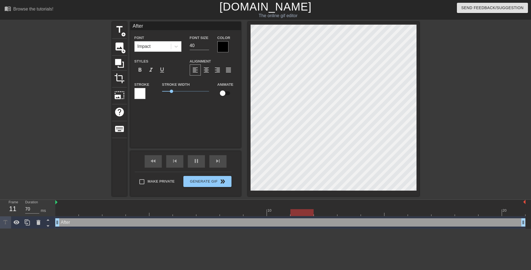
type input "After t"
type textarea "After t"
type input "70"
type input "After th"
type textarea "After th"
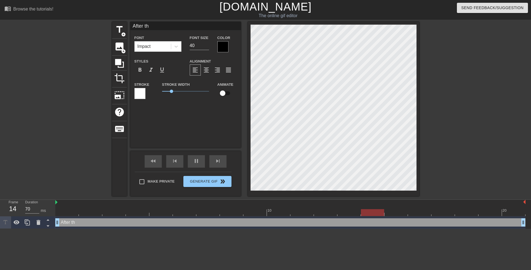
type input "130"
type input "After the"
type textarea "After the"
type input "70"
type input "After the"
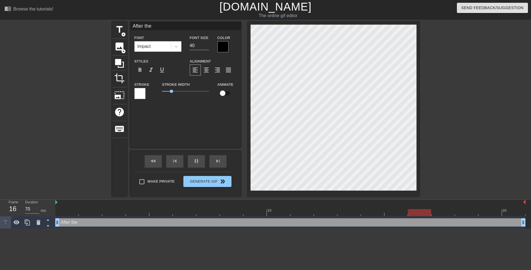
type textarea "After the"
type input "70"
type input "After the t"
type textarea "After the t"
type input "70"
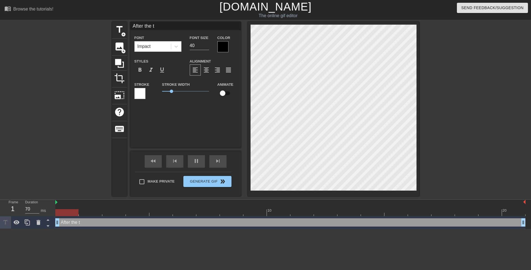
type input "After the te"
type textarea "After the te"
type input "130"
type input "After the tee"
type textarea "After the tee"
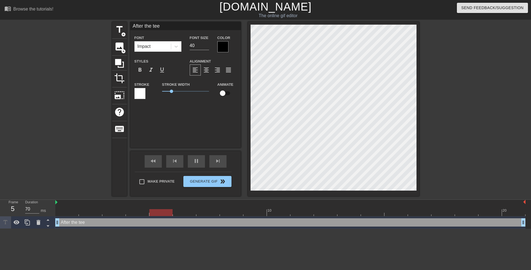
type input "130"
type input "After the teen"
type textarea "After the teen"
type input "130"
type input "After the teen'"
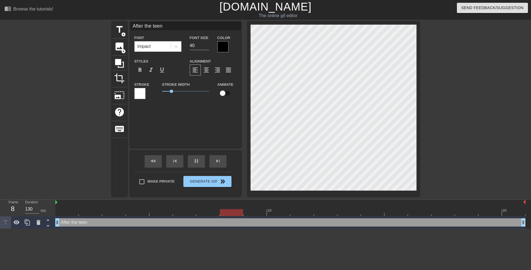
type textarea "After the teen'"
type input "130"
type input "After the teen's"
type textarea "After the teen's"
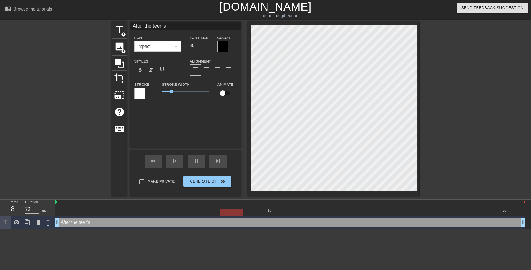
type input "130"
type input "After the teen's"
type textarea "After the teen's"
type input "130"
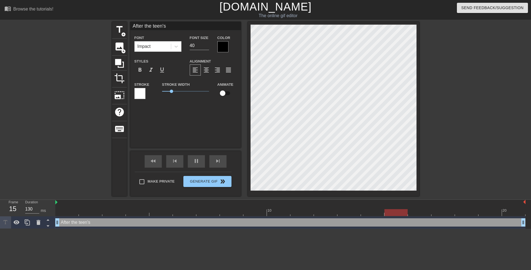
type input "After the teen's m"
type textarea "After the teen's m"
type input "70"
type input "After the teen's mo"
type textarea "After the teen's mo"
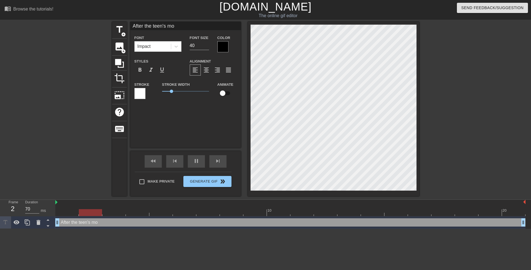
type input "130"
type input "After the teen's mo,"
type textarea "After the teen's mo,"
type input "70"
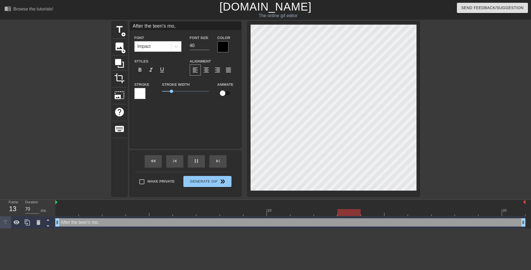
type input "After the teen's mo"
type textarea "After the teen's mo"
type input "130"
type input "After the teen's m"
type textarea "After the teen's m"
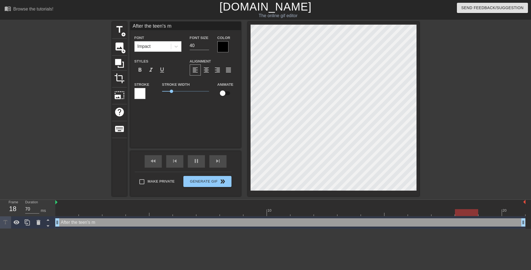
type input "130"
type input "After the teen's"
type textarea "After the teen's"
type input "70"
type input "After the teen's"
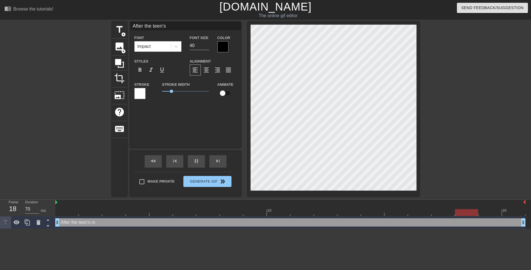
type textarea "After the teen's"
type input "130"
type input "After the teen'"
type textarea "After the teen'"
type input "130"
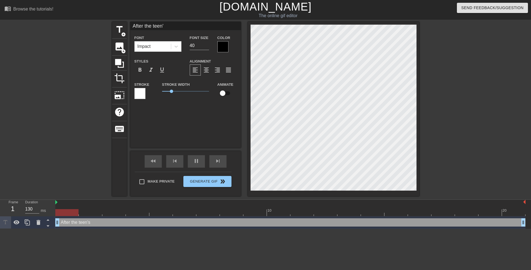
type input "After the teen"
type textarea "After the teen"
type input "70"
type input "After the tee"
type textarea "After the tee"
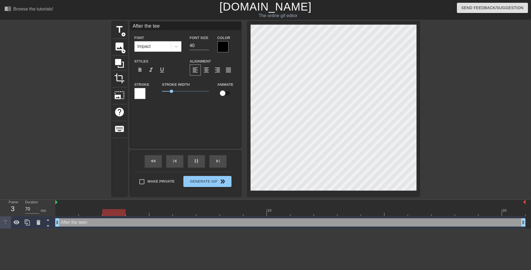
type input "130"
type input "After the te"
type textarea "After the te"
type input "130"
type input "After the t"
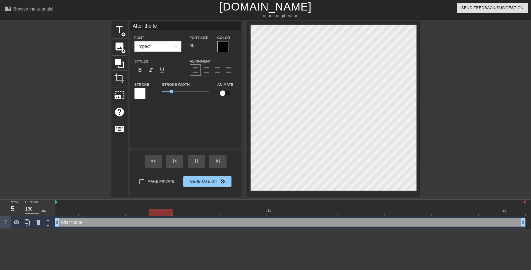
type textarea "After the t"
type input "70"
type input "After the"
type textarea "After the"
type input "130"
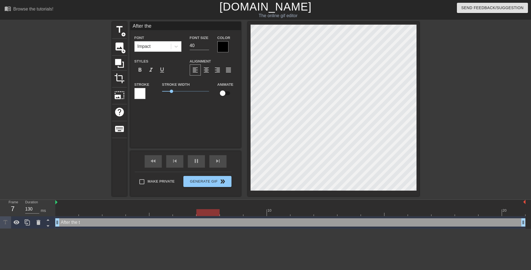
type input "After the"
type textarea "After the"
type input "70"
type input "After th"
type textarea "After th"
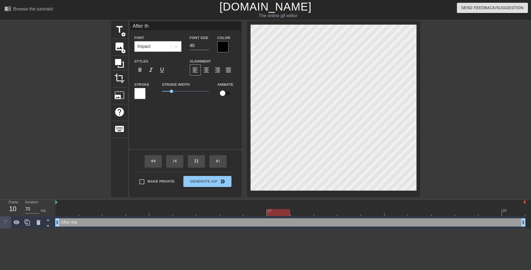
type input "130"
type input "After t"
type textarea "After t"
type input "130"
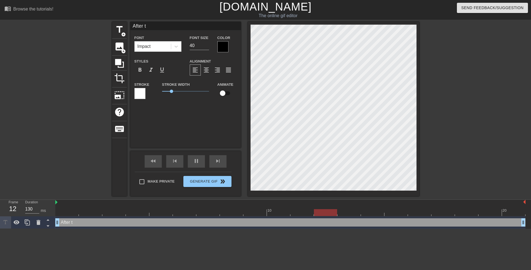
type input "After"
type textarea "After"
type input "130"
type input "I"
type textarea "I"
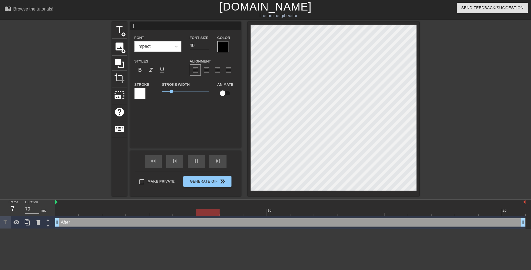
type input "130"
type input "In"
type textarea "In"
type input "70"
type input "In"
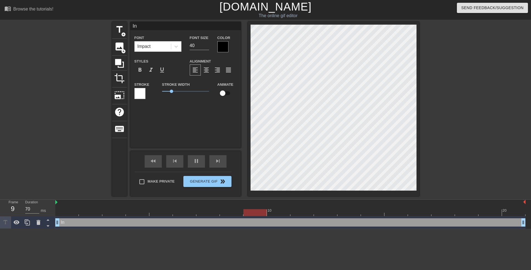
type textarea "In"
type input "130"
type input "In t"
type textarea "In t"
type input "130"
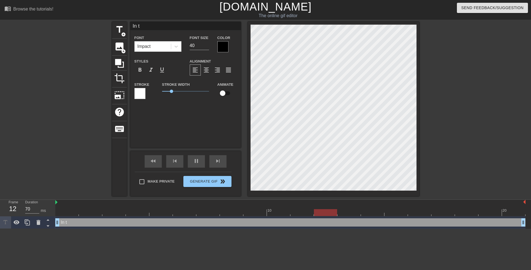
type input "In th"
type textarea "In th"
type input "In the"
type textarea "In the"
type input "130"
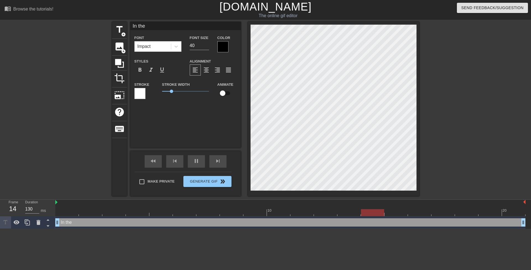
type input "In thei"
type textarea "In thei"
type input "In their"
type textarea "In their"
type input "130"
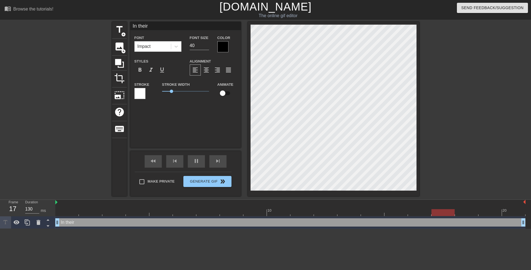
type input "In their"
type textarea "In their"
type input "130"
type input "In their t"
type textarea "In their t"
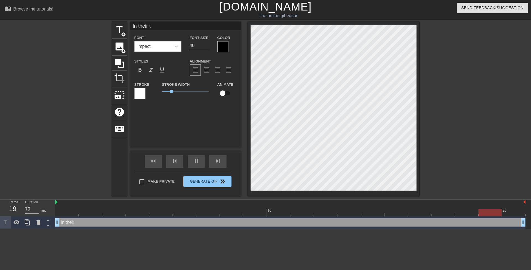
type input "130"
type input "In their te"
type textarea "In their te"
type input "70"
type input "In their tee"
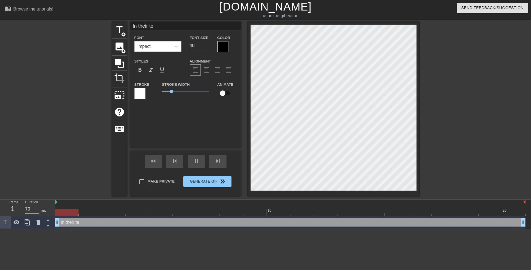
type textarea "In their tee"
type input "130"
type input "In their teen"
type textarea "In their teen"
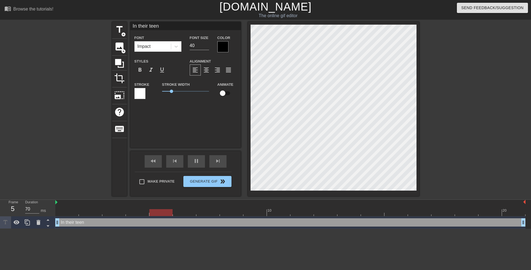
type input "130"
type input "In their teen"
type textarea "In their teen"
type input "130"
type input "In their teen s"
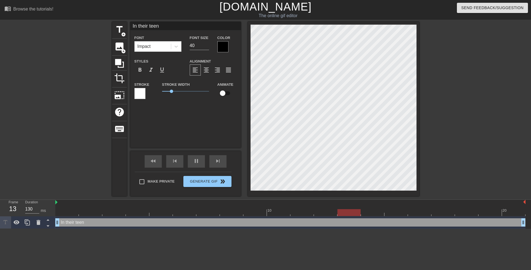
type textarea "In their teen s"
type input "130"
type input "In their teen sn"
type textarea "In their teen sn"
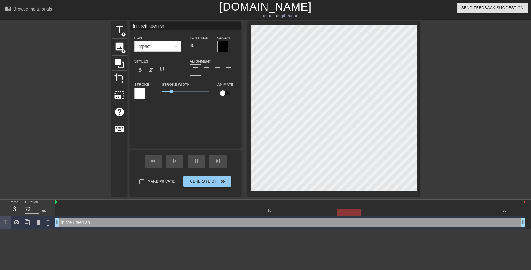
type input "130"
type input "In their teen s"
type textarea "In their teen s"
type input "70"
type textarea "In their teen s"
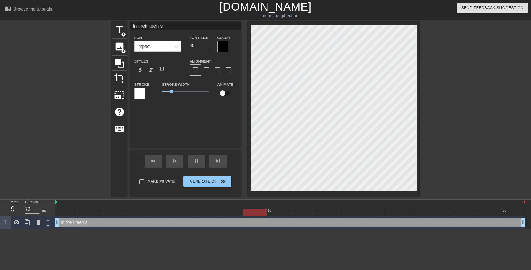
type input "130"
type input "In their teena"
type textarea "In their teena"
type input "130"
type input "In their teenag"
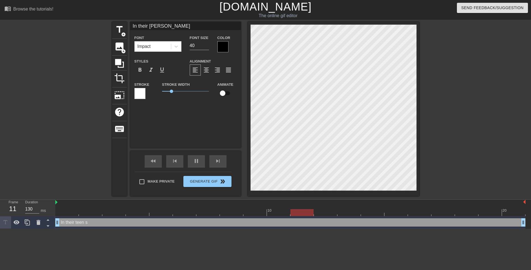
type textarea "In their teenag"
type input "In their teenage"
type textarea "In their teenage"
type input "130"
type input "A"
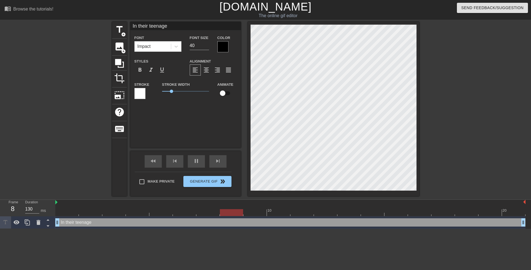
type textarea "A"
type input "70"
type input "Af"
type textarea "Af"
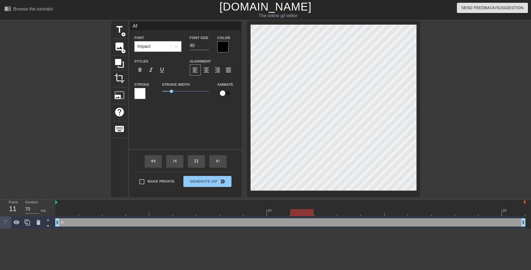
type input "Afg"
type textarea "Afg"
type input "130"
type input "Af"
type textarea "Af"
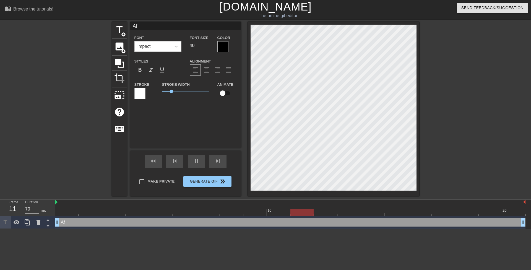
type input "130"
type input "Aft"
type textarea "Aft"
type input "70"
type input "Afte"
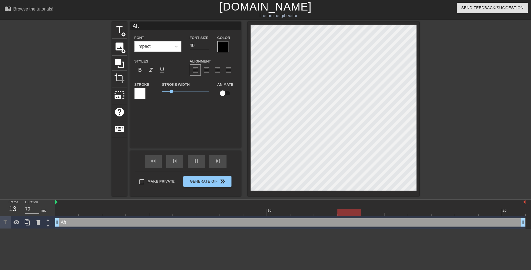
type textarea "Afte"
type input "130"
type input "After"
type textarea "After"
type input "130"
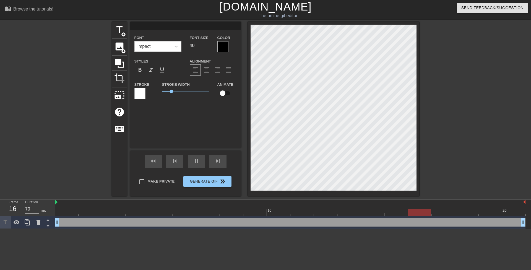
type input "130"
type input "T"
type textarea "T"
type input "70"
type input "Th"
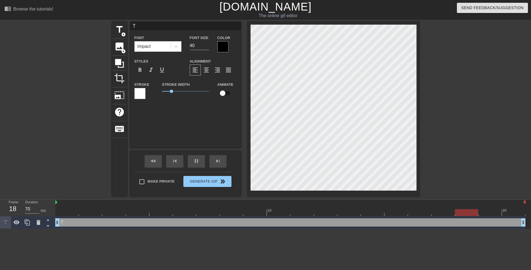
type textarea "Th"
type input "130"
type input "The"
type textarea "The"
type input "130"
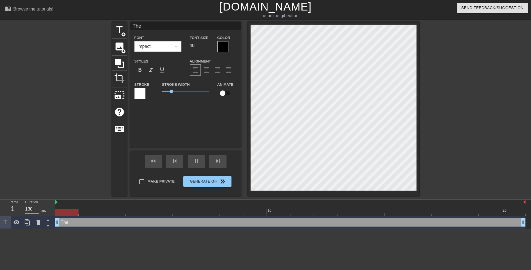
type input "The"
type textarea "The"
type input "130"
type input "The ""
type textarea "The ""
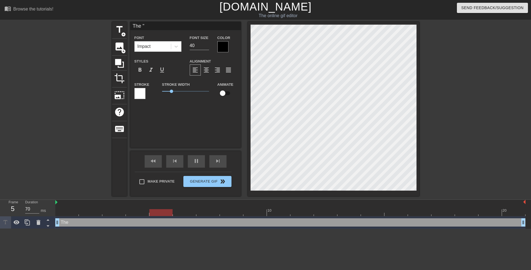
scroll to position [1, 1]
type input "130"
type input "The "t"
drag, startPoint x: 457, startPoint y: 105, endPoint x: 447, endPoint y: 106, distance: 10.5
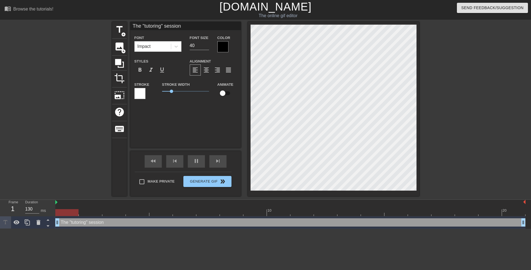
click at [457, 105] on div at bounding box center [467, 105] width 83 height 166
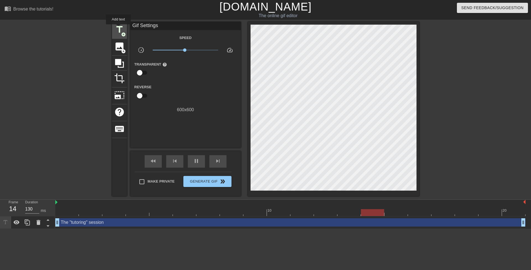
click at [118, 28] on span "title" at bounding box center [119, 29] width 11 height 11
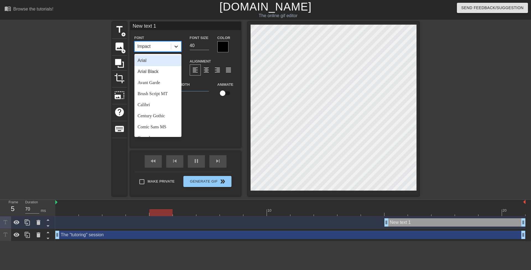
click at [175, 48] on icon at bounding box center [176, 47] width 6 height 6
click at [150, 133] on div "Arial Arial Black Avant Garde Brush Script MT Calibri Century Gothic Comic Sans…" at bounding box center [157, 95] width 47 height 83
click at [150, 129] on div "Comic Sans MS" at bounding box center [157, 126] width 47 height 11
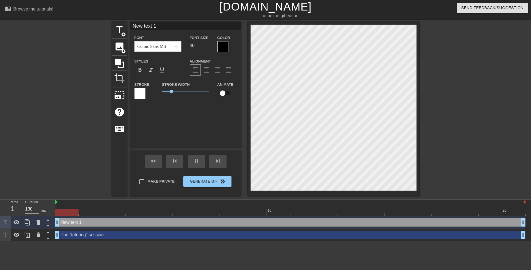
drag, startPoint x: 386, startPoint y: 222, endPoint x: 42, endPoint y: 213, distance: 343.9
click at [41, 214] on div "Frame 1 Duration 130 ms 10 20 New text 1 drag_handle drag_handle The "tutoring"…" at bounding box center [265, 220] width 531 height 41
drag, startPoint x: 191, startPoint y: 46, endPoint x: 188, endPoint y: 45, distance: 3.5
click at [188, 45] on div "Font Size 40" at bounding box center [200, 43] width 28 height 18
drag, startPoint x: 170, startPoint y: 89, endPoint x: 148, endPoint y: 88, distance: 21.9
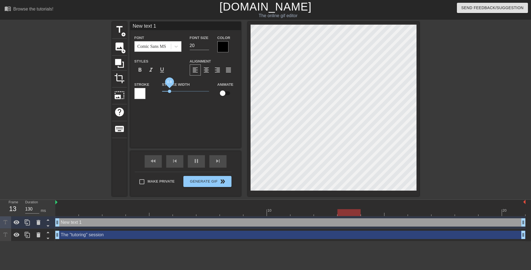
click at [149, 90] on div "Stroke Stroke Width 0.8 Animate" at bounding box center [185, 92] width 111 height 23
click at [220, 45] on div at bounding box center [222, 46] width 11 height 11
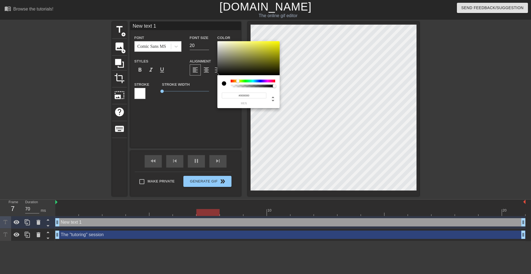
click at [238, 81] on div at bounding box center [253, 81] width 45 height 3
drag, startPoint x: 280, startPoint y: 38, endPoint x: 293, endPoint y: 26, distance: 17.6
click at [293, 26] on div "#FFFB00 hex" at bounding box center [265, 137] width 531 height 274
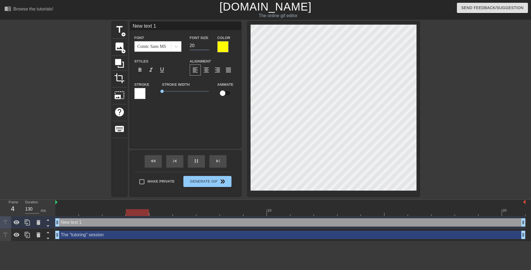
drag, startPoint x: 194, startPoint y: 45, endPoint x: 187, endPoint y: 44, distance: 7.2
click at [187, 44] on div "Font Size 20" at bounding box center [200, 43] width 28 height 18
drag, startPoint x: 185, startPoint y: 46, endPoint x: 172, endPoint y: 46, distance: 12.7
click at [175, 46] on div "Font Comic Sans MS Font Size 2 Color" at bounding box center [185, 43] width 111 height 18
drag, startPoint x: 193, startPoint y: 45, endPoint x: 181, endPoint y: 46, distance: 11.9
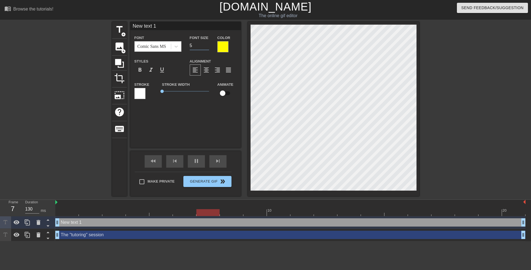
click at [181, 46] on div "Font Comic Sans MS Font Size 5 Color" at bounding box center [185, 43] width 111 height 18
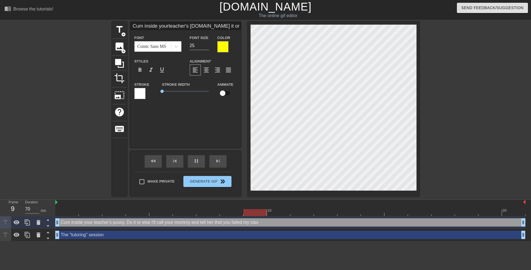
scroll to position [2, 2]
drag, startPoint x: 467, startPoint y: 93, endPoint x: 465, endPoint y: 88, distance: 5.9
click at [467, 93] on div at bounding box center [467, 105] width 83 height 166
click at [472, 98] on div at bounding box center [467, 105] width 83 height 166
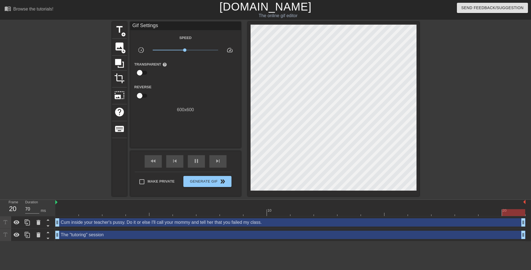
click at [247, 73] on div "title add_circle image add_circle crop photo_size_select_large help keyboard Gi…" at bounding box center [265, 109] width 307 height 174
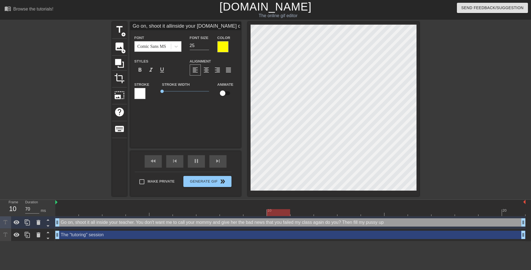
scroll to position [3, 3]
drag, startPoint x: 509, startPoint y: 109, endPoint x: 504, endPoint y: 108, distance: 4.5
click at [508, 109] on div at bounding box center [467, 105] width 83 height 166
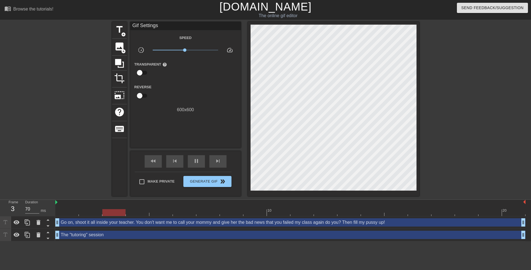
click at [417, 96] on div at bounding box center [333, 109] width 171 height 174
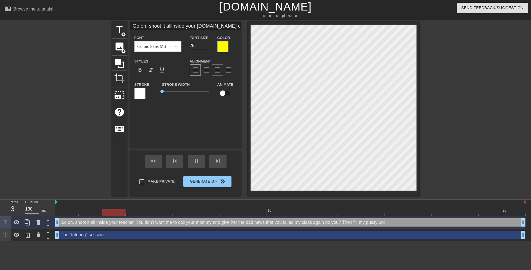
click at [219, 71] on span "format_align_right" at bounding box center [217, 70] width 7 height 7
click at [206, 69] on span "format_align_center" at bounding box center [206, 70] width 7 height 7
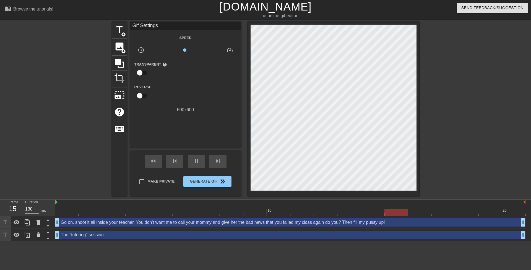
click at [439, 106] on div at bounding box center [467, 105] width 83 height 166
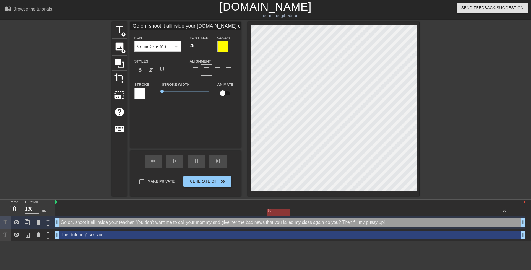
click at [478, 135] on div at bounding box center [467, 105] width 83 height 166
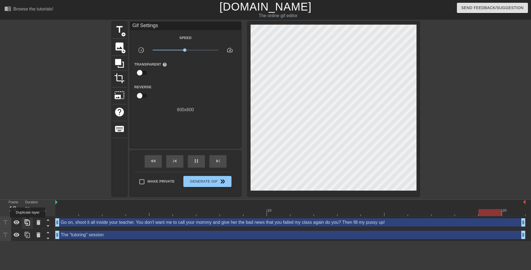
click at [28, 221] on icon at bounding box center [27, 222] width 5 height 6
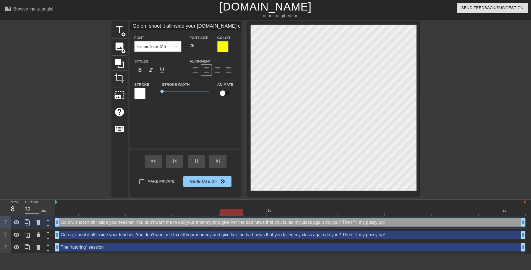
click at [76, 231] on div "Go on, shoot it all inside your teacher. You don't want me to call your mommy a…" at bounding box center [290, 235] width 470 height 8
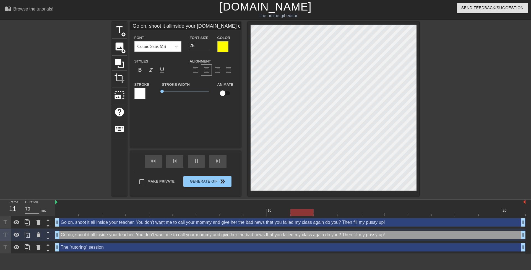
click at [75, 233] on div "Go on, shoot it all inside your teacher. You don't want me to call your mommy a…" at bounding box center [290, 235] width 470 height 8
drag, startPoint x: 164, startPoint y: 92, endPoint x: 167, endPoint y: 92, distance: 3.0
click at [167, 92] on span "0.35" at bounding box center [164, 91] width 3 height 3
click at [142, 89] on div at bounding box center [139, 93] width 11 height 11
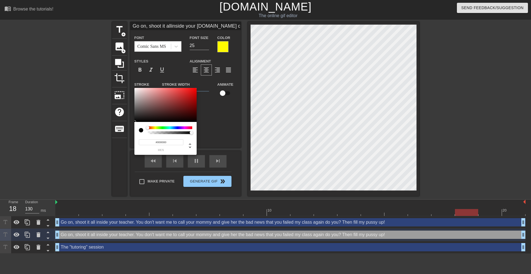
drag, startPoint x: 142, startPoint y: 111, endPoint x: 134, endPoint y: 111, distance: 7.7
click at [123, 125] on div "#000000 hex" at bounding box center [265, 137] width 531 height 274
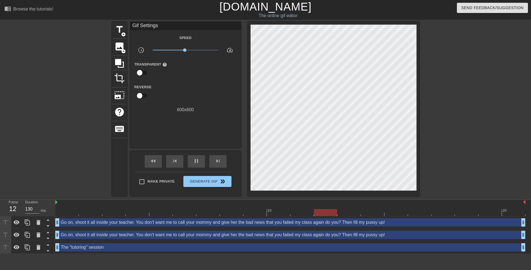
click at [150, 233] on div "Go on, shoot it all inside your teacher. You don't want me to call your mommy a…" at bounding box center [290, 235] width 470 height 8
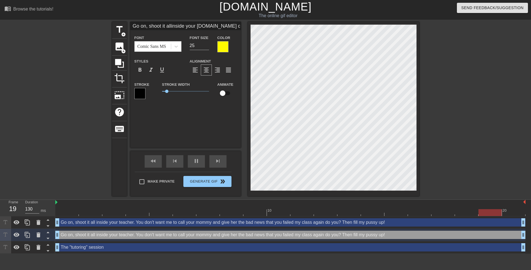
click at [222, 46] on div at bounding box center [222, 46] width 11 height 11
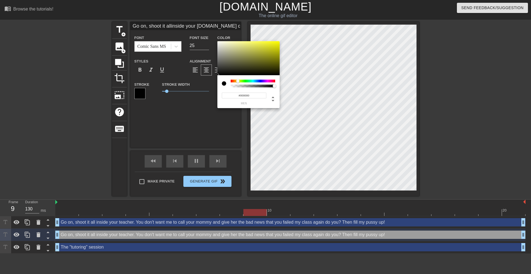
drag, startPoint x: 230, startPoint y: 68, endPoint x: 199, endPoint y: 101, distance: 46.2
click at [199, 101] on div "#000000 hex" at bounding box center [265, 137] width 531 height 274
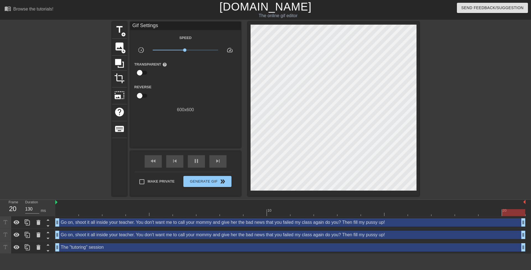
click at [197, 233] on div "Go on, shoot it all inside your teacher. You don't want me to call your mommy a…" at bounding box center [290, 235] width 470 height 8
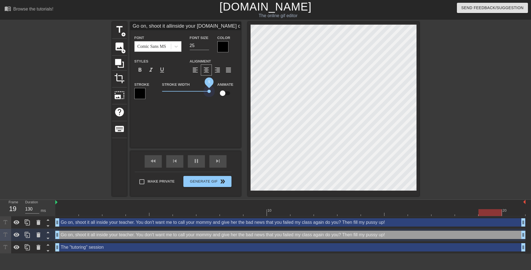
drag, startPoint x: 167, startPoint y: 91, endPoint x: 214, endPoint y: 92, distance: 46.7
click at [214, 92] on div "Stroke Stroke Width 5 Animate" at bounding box center [185, 92] width 111 height 23
drag, startPoint x: 210, startPoint y: 91, endPoint x: 233, endPoint y: 95, distance: 23.7
click at [233, 95] on div "Stroke Stroke Width 5 Animate" at bounding box center [185, 92] width 111 height 23
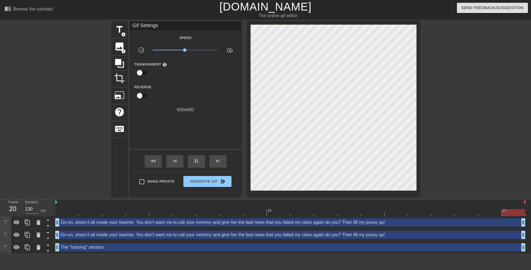
click at [490, 96] on div at bounding box center [467, 105] width 83 height 166
click at [489, 96] on div at bounding box center [467, 105] width 83 height 166
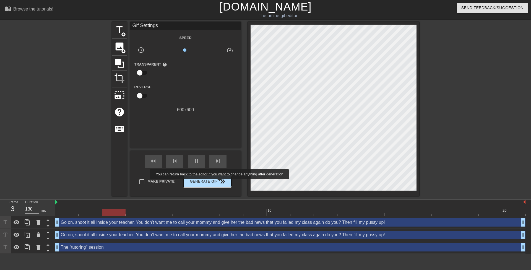
click at [220, 183] on span "double_arrow" at bounding box center [222, 181] width 7 height 7
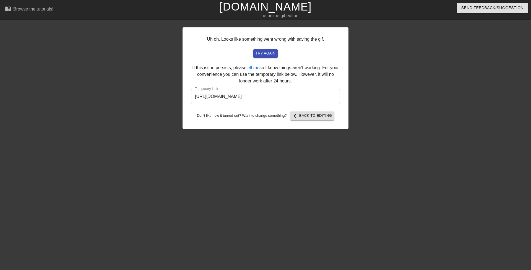
click at [271, 93] on input "https://www.gifntext.com/temp_generations/C5GZYkZz.gif" at bounding box center [265, 96] width 149 height 15
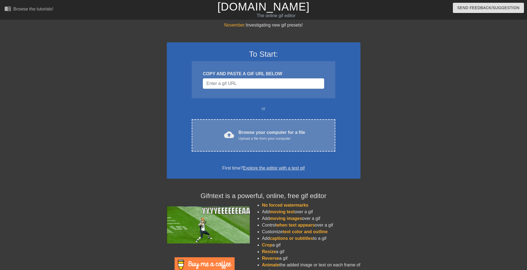
click at [256, 137] on div "Upload a file from your computer" at bounding box center [271, 139] width 67 height 6
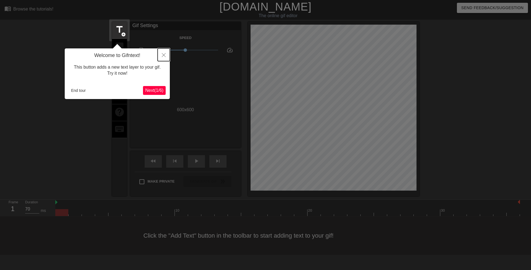
click at [164, 51] on button "Close" at bounding box center [164, 54] width 12 height 13
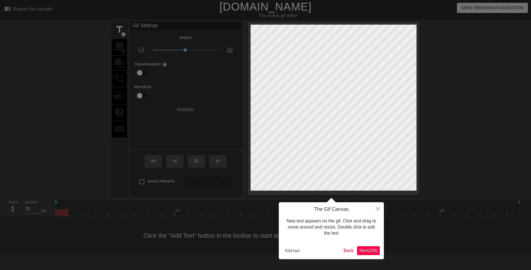
click button "Next ( 2 / 6 )" at bounding box center [368, 250] width 23 height 9
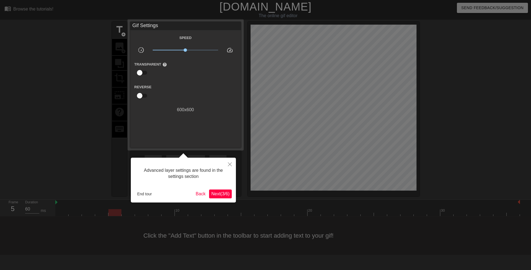
type input "70"
click button "Next ( 3 / 6 )" at bounding box center [220, 193] width 23 height 9
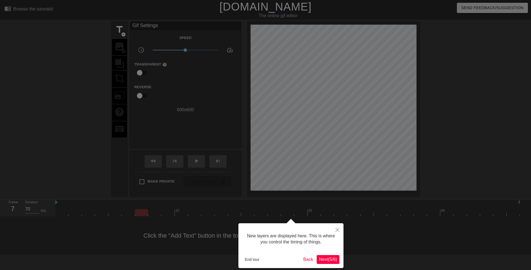
scroll to position [5, 0]
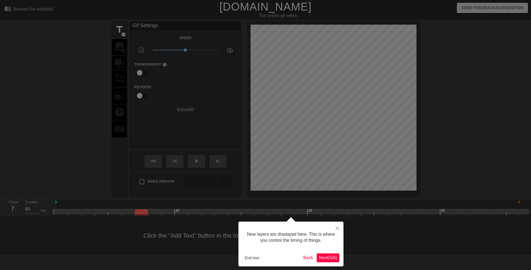
click button "Next ( 5 / 6 )" at bounding box center [328, 257] width 23 height 9
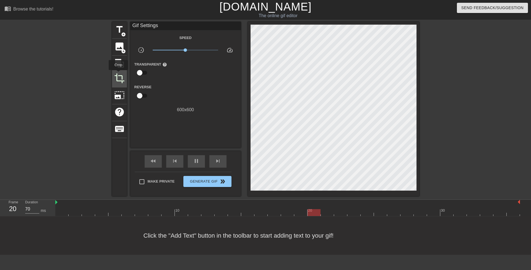
click at [118, 74] on span "crop" at bounding box center [119, 78] width 11 height 11
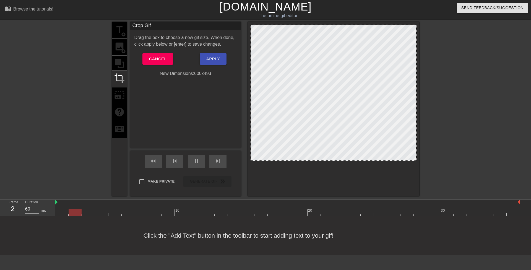
drag, startPoint x: 330, startPoint y: 189, endPoint x: 335, endPoint y: 160, distance: 30.1
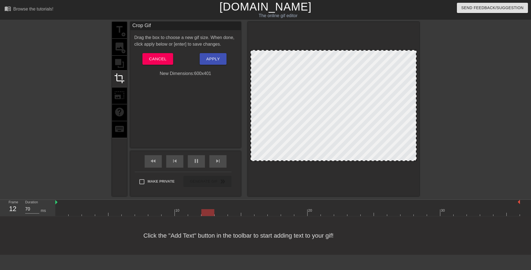
drag, startPoint x: 325, startPoint y: 25, endPoint x: 326, endPoint y: 51, distance: 25.4
click at [210, 61] on span "Apply" at bounding box center [213, 58] width 14 height 7
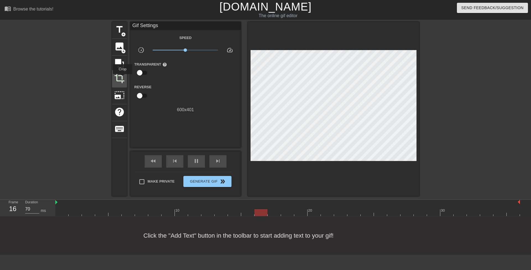
click at [123, 78] on span "crop" at bounding box center [119, 78] width 11 height 11
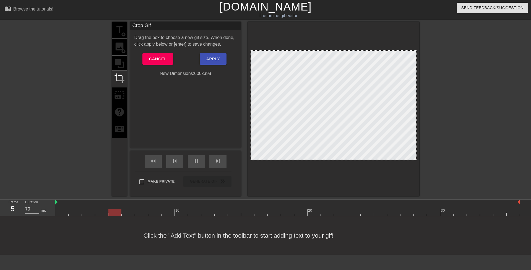
click at [320, 160] on div at bounding box center [333, 159] width 165 height 3
click at [214, 55] on span "Apply" at bounding box center [213, 58] width 14 height 7
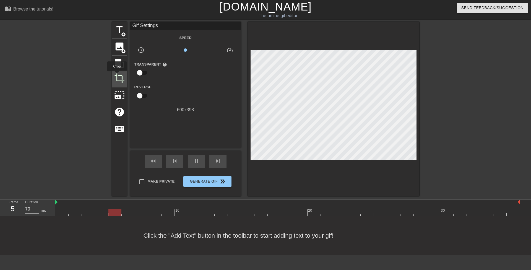
click at [117, 75] on span "crop" at bounding box center [119, 78] width 11 height 11
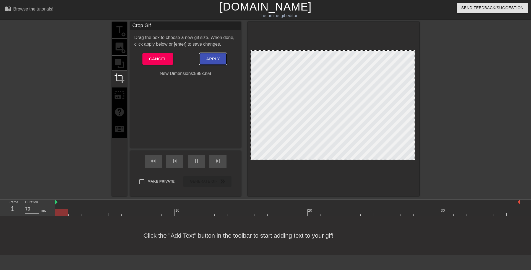
click at [209, 58] on span "Apply" at bounding box center [213, 58] width 14 height 7
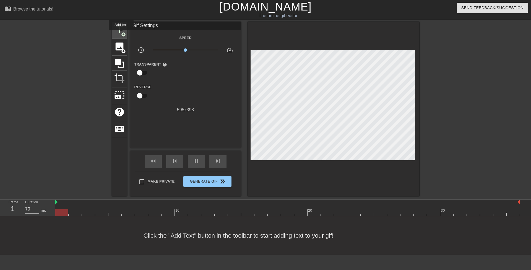
click at [121, 33] on span "add_circle" at bounding box center [123, 34] width 5 height 5
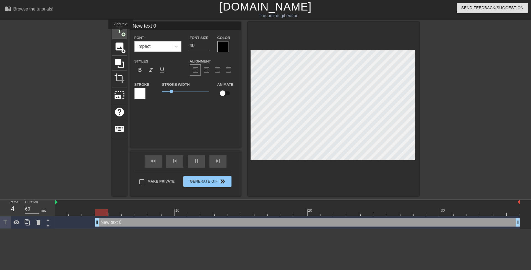
scroll to position [0, 0]
click at [176, 45] on icon at bounding box center [176, 47] width 6 height 6
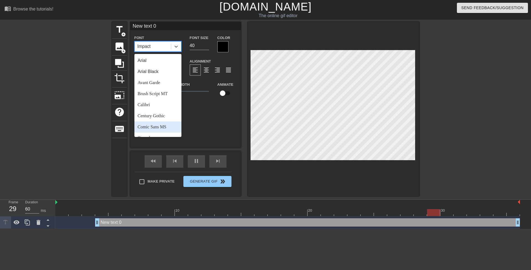
click at [168, 129] on div "Comic Sans MS" at bounding box center [157, 126] width 47 height 11
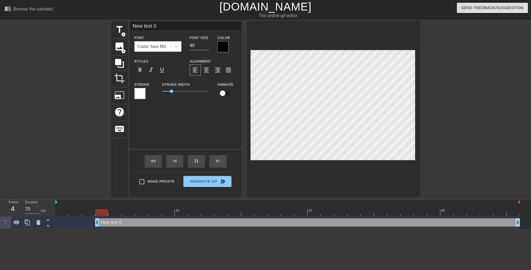
drag, startPoint x: 194, startPoint y: 47, endPoint x: 188, endPoint y: 46, distance: 6.1
click at [188, 46] on div "Font Size 40" at bounding box center [200, 43] width 28 height 18
type input "70"
type input "2"
type input "60"
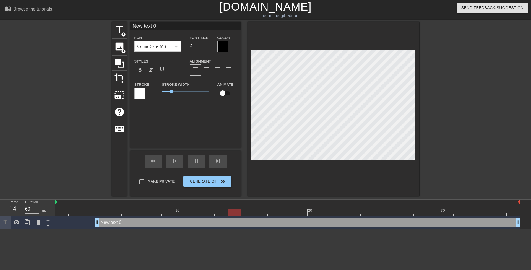
type input "20"
type input "60"
type input "20"
drag, startPoint x: 97, startPoint y: 222, endPoint x: 36, endPoint y: 215, distance: 61.8
click at [36, 215] on div "Frame 4 Duration 70 ms 10 20 30 New text 0 drag_handle drag_handle" at bounding box center [265, 214] width 531 height 29
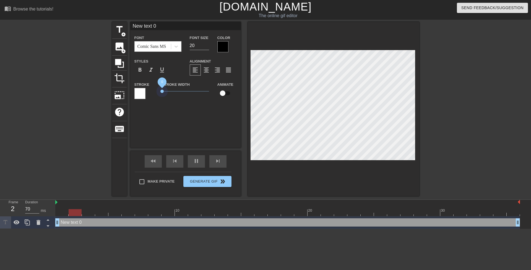
drag, startPoint x: 165, startPoint y: 92, endPoint x: 152, endPoint y: 92, distance: 12.4
click at [153, 92] on div "Stroke Stroke Width 0 Animate" at bounding box center [185, 92] width 111 height 23
click at [224, 46] on div at bounding box center [222, 46] width 11 height 11
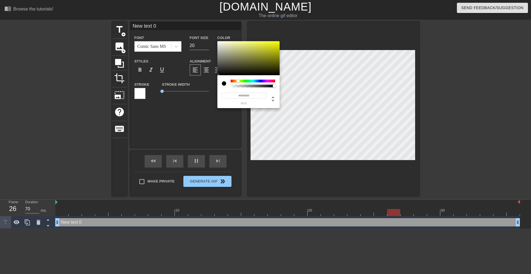
click at [238, 81] on div at bounding box center [253, 81] width 45 height 3
type input "70"
type input "#747628"
type input "60"
type input "#BCC018"
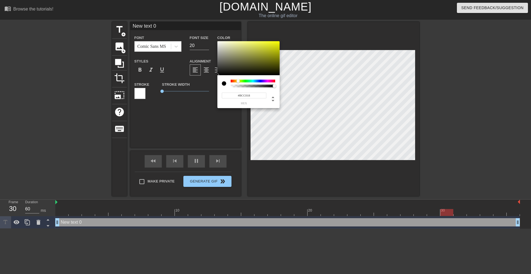
type input "70"
type input "#F9FF00"
drag, startPoint x: 272, startPoint y: 50, endPoint x: 288, endPoint y: 41, distance: 18.6
click at [304, 27] on div "#F9FF00 hex" at bounding box center [265, 137] width 531 height 274
type input "70"
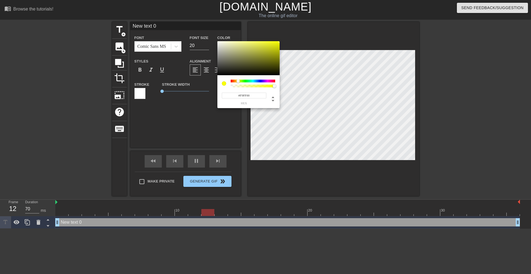
type input "#FFF200"
type input "70"
type input "#FFFC00"
type input "70"
type input "#F9FF00"
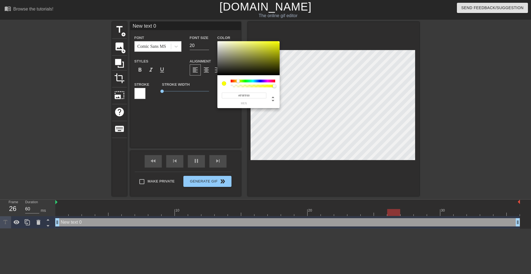
click at [238, 81] on div at bounding box center [237, 80] width 3 height 3
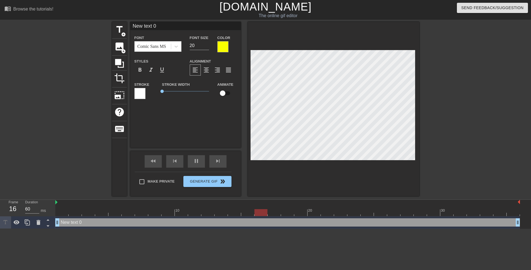
scroll to position [1, 1]
type input "70"
type input "O"
type textarea "O"
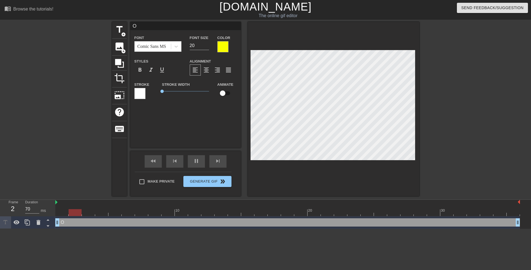
type input "60"
type input "Oh"
type textarea "Oh"
type input "70"
type input "Oh"
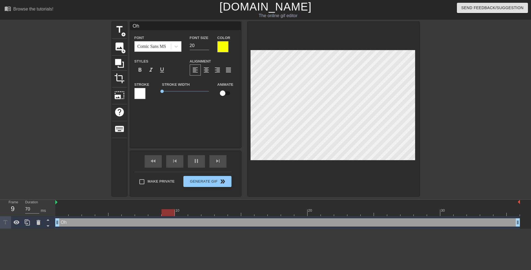
type textarea "Oh"
type input "70"
type input "Oh s"
type textarea "Oh s"
type input "70"
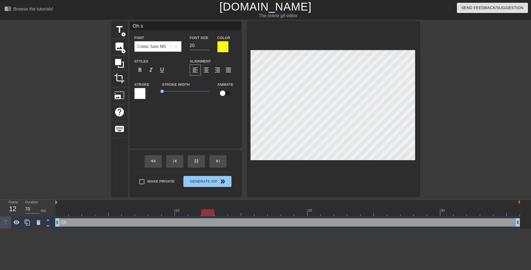
type input "Oh sw"
type textarea "Oh sw"
type input "70"
type input "Oh swe"
type textarea "Oh swe"
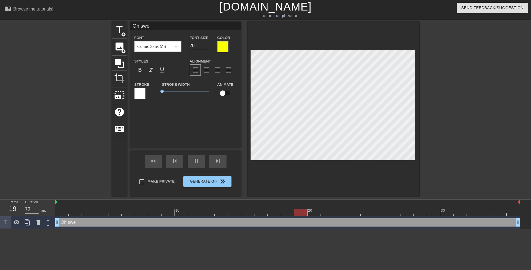
type input "60"
type input "Oh swee"
type textarea "Oh swee"
type input "70"
type input "Oh sweet"
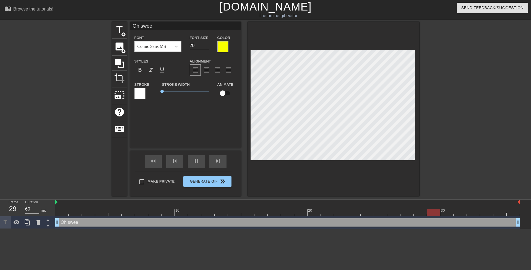
type textarea "Oh sweet"
type input "70"
type input "Oh [PERSON_NAME]"
type textarea "Oh [PERSON_NAME]"
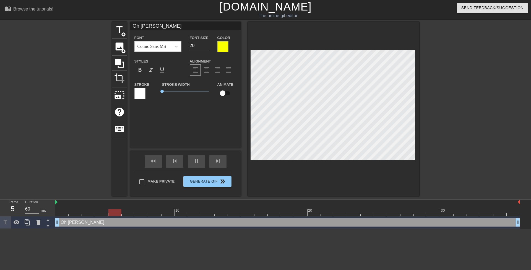
type input "70"
type input "Oh sweetie"
type textarea "Oh sweetie"
type input "70"
type input "Oh sweetie,"
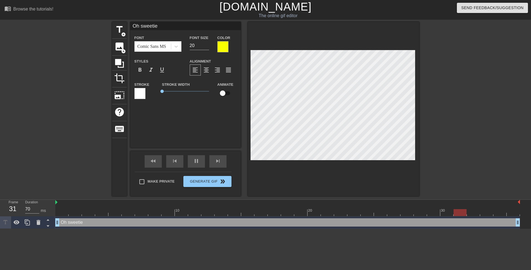
type textarea "Oh sweetie,"
type input "Oh sweetie,"
type textarea "Oh sweetie,"
type input "70"
type input "Oh sweetie, b"
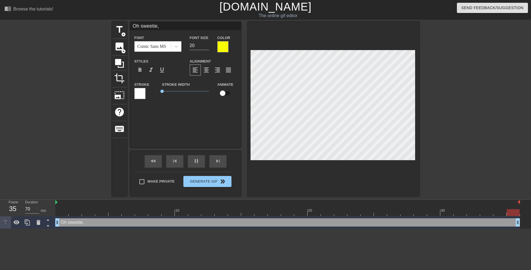
type textarea "Oh sweetie, b"
type input "60"
type input "Oh sweetie, bu"
type textarea "Oh sweetie, bu"
type input "60"
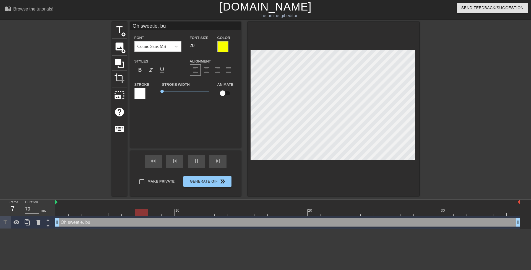
type input "Oh sweetie, but"
type textarea "Oh sweetie, but"
type input "70"
type input "Oh sweetie, but"
type textarea "Oh sweetie, but"
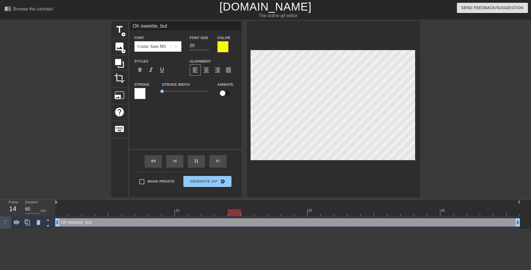
type input "70"
type input "Oh sweetie, but I"
type textarea "Oh sweetie, but I"
type input "70"
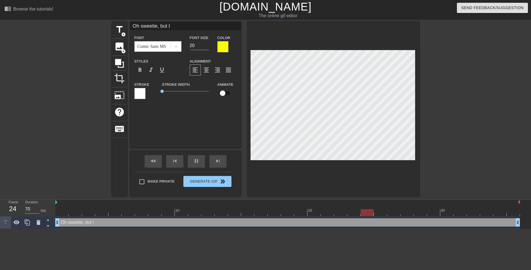
type input "Oh sweetie, but I'"
type textarea "Oh sweetie, but I'"
type input "60"
type input "Oh sweetie, but I'm"
type textarea "Oh sweetie, but I'm"
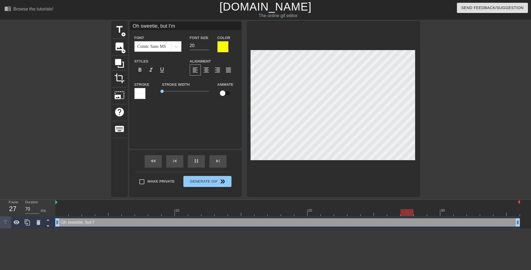
scroll to position [1, 2]
type input "60"
type input "Oh sweetie, but I'm"
type textarea "Oh sweetie, but I'm"
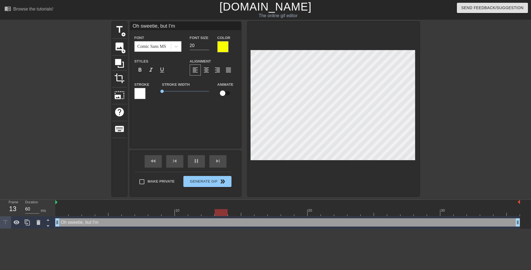
type input "70"
type input "Oh sweetie, but I'my"
type textarea "Oh sweetie, but I'm y"
type input "60"
type input "Oh sweetie, but I'myo"
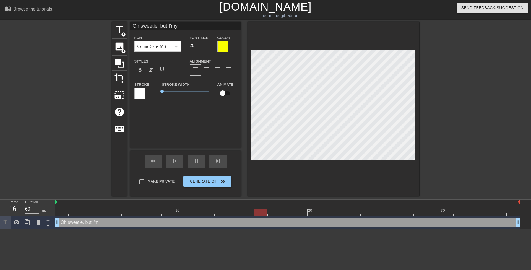
type textarea "Oh sweetie, but I'm yo"
type input "60"
type input "Oh sweetie, but I'myou"
type textarea "Oh sweetie, but I'm you"
type input "70"
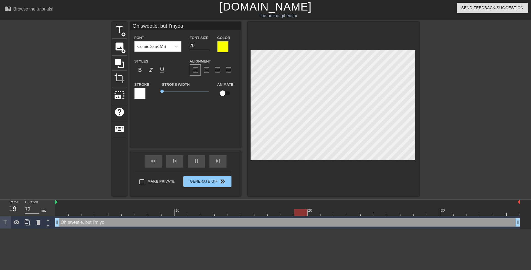
type input "Oh sweetie, but I'myour"
type textarea "Oh sweetie, but I'm your"
type input "60"
type input "Oh sweetie, but I'myour"
type textarea "Oh sweetie, but I'm your"
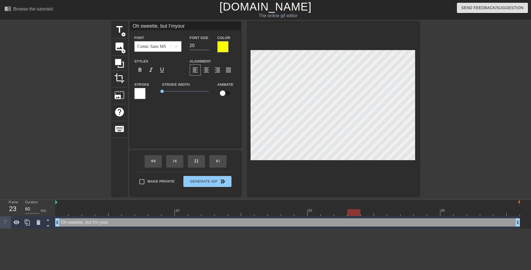
type input "70"
type input "Oh sweetie, but I'myour t"
type textarea "Oh sweetie, but I'm your t"
type input "Oh sweetie, but I'myour te"
type textarea "Oh sweetie, but I'm your te"
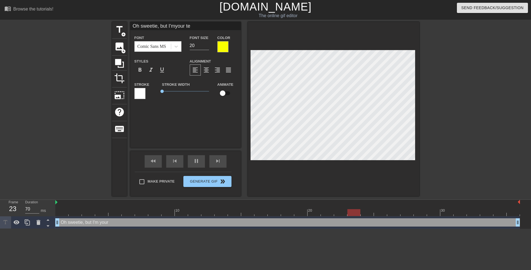
type input "60"
type input "Oh sweetie, but I'myour tea"
type textarea "Oh sweetie, but I'm your tea"
type input "70"
type input "Oh sweetie, but I'myour teac"
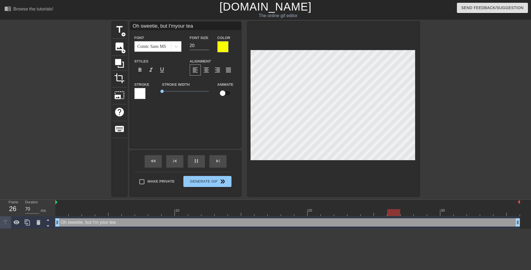
type textarea "Oh sweetie, but I'm your teac"
type input "70"
type input "Oh sweetie, but I'myour teach"
type textarea "Oh sweetie, but I'm your teach"
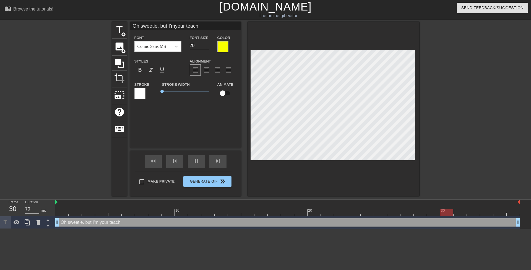
type input "60"
type input "Oh sweetie, but I'myour teache"
type textarea "Oh sweetie, but I'm your teache"
type input "70"
type input "Oh sweetie, but I'myour teacher"
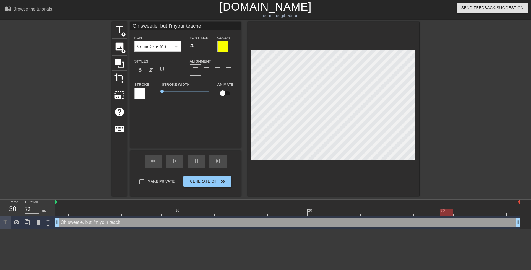
type textarea "Oh sweetie, but I'm your teacher"
type input "70"
type textarea "Oh sweetie, but I'm your teacher"
type input "60"
type textarea "Oh sweetie, but I'myour teacher"
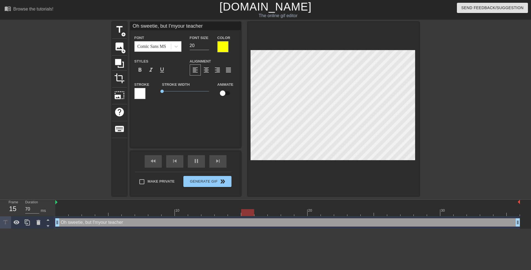
scroll to position [1, 3]
type input "70"
type input "Oh sweetie, but I'm your teacher"
type textarea "Oh sweetie, but I'm your teacher"
type input "60"
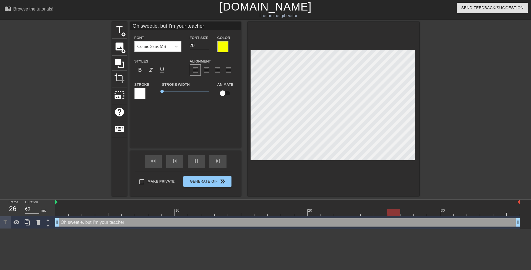
type textarea "Oh sweetie, but I'm your teacher"
type input "60"
type input "Oh sweetie, but I'm yourteacher"
type textarea "Oh sweetie, but I'm yourteacher"
type input "70"
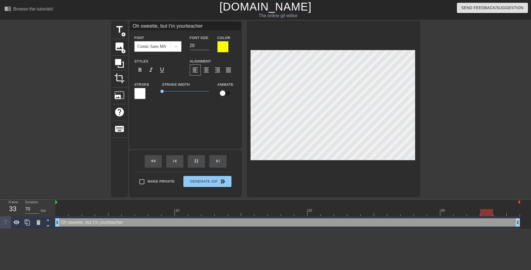
type input "Oh sweetie, but I'm yourteacher"
type textarea "Oh sweetie, but I'm your teacher"
type input "70"
type textarea "Oh sweetie, but I'm your teacher"
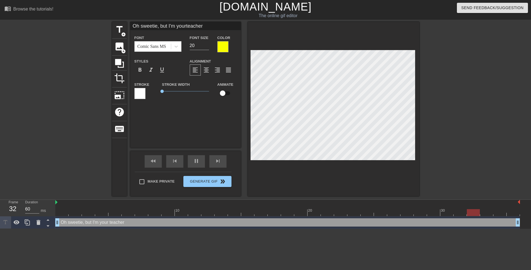
type input "70"
type input "Oh sweetie, but I'm yourteacher"
type textarea "Oh sweetie, but I'm your teacher"
type input "60"
type input "Oh sweetie, but I'm yourteacher p"
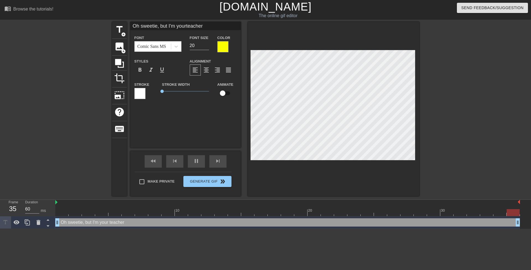
type textarea "Oh sweetie, but I'm your teacher p"
type input "70"
type input "Oh sweetie, but I'm yourteacher pl"
type textarea "Oh sweetie, but I'm your teacher pl"
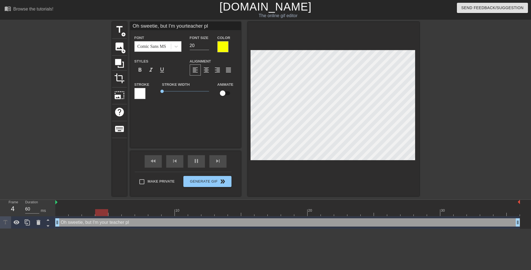
type input "70"
type input "Oh sweetie, but I'm yourteacher plu"
type textarea "Oh sweetie, but I'm your teacher plu"
type input "60"
type input "Oh sweetie, but I'm yourteacher plus"
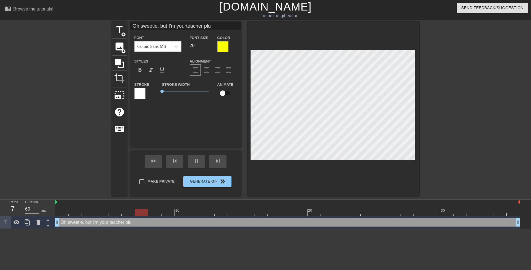
type textarea "Oh sweetie, but I'm your teacher plus"
type input "70"
type input "Oh sweetie, but I'm yourteacher plus"
type textarea "Oh sweetie, but I'm your teacher plus"
type input "70"
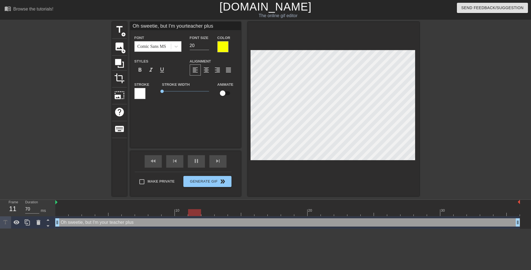
type input "Oh sweetie, but I'm yourteacher plus I"
type textarea "Oh sweetie, but I'm your teacher plus I"
type input "70"
type input "Oh sweetie, but I'm yourteacher plus I'"
type textarea "Oh sweetie, but I'm your teacher plus I'"
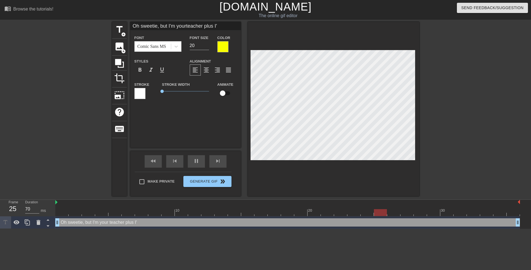
type input "60"
type input "Oh sweetie, but I'm yourteacher plus I'm"
type textarea "Oh sweetie, but I'm your teacher plus I'm"
type input "70"
type input "Oh sweetie, but I'm yourteacher plus I'm"
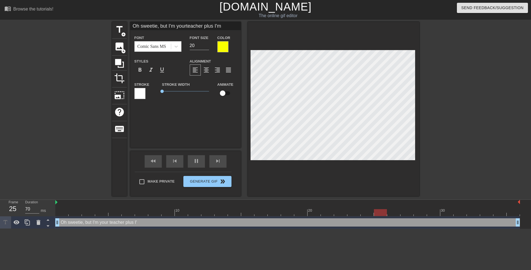
type textarea "Oh sweetie, but I'm your teacher plus I'm"
type input "70"
type input "Oh sweetie, but I'm yourteacher plus I'm m"
type textarea "Oh sweetie, but I'm your teacher plus I'm m"
type input "Oh sweetie, but I'm yourteacher plus I'm ma"
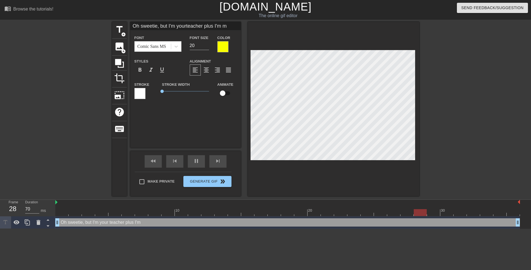
type textarea "Oh sweetie, but I'm your teacher plus I'm ma"
type input "70"
type input "Oh sweetie, but I'm yourteacher plus I'm mar"
type textarea "Oh sweetie, but I'm your teacher plus I'm mar"
type input "Oh sweetie, but I'm yourteacher plus I'm [PERSON_NAME]"
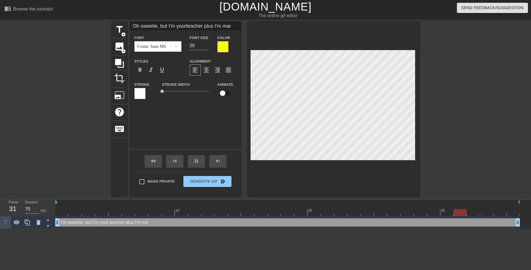
type textarea "Oh sweetie, but I'm your teacher plus I'm [PERSON_NAME]"
type input "Oh sweetie, but I'm yourteacher plus I'm marri"
type textarea "Oh sweetie, but I'm your teacher plus I'm marri"
type input "70"
type input "Oh sweetie, but I'm yourteacher plus I'm marrie"
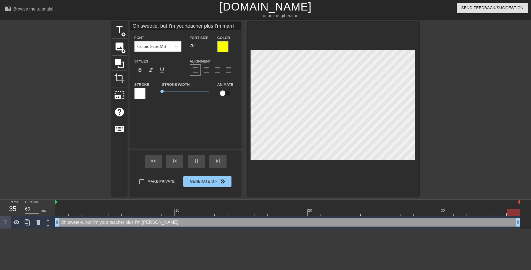
type textarea "Oh sweetie, but I'm your teacher plus I'm [PERSON_NAME]"
type input "Oh sweetie, but I'm yourteacher plus I'm married"
type textarea "Oh sweetie, but I'm your teacher plus I'm married"
type input "70"
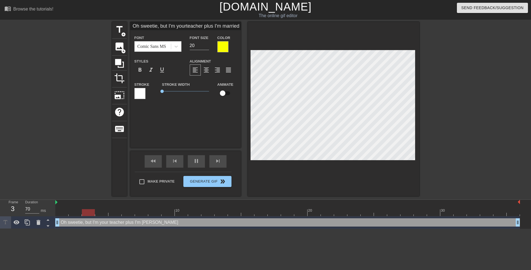
type input "Oh sweetie, but I'm yourteacher plus I'm married."
type textarea "Oh sweetie, but I'm your teacher plus I'm married."
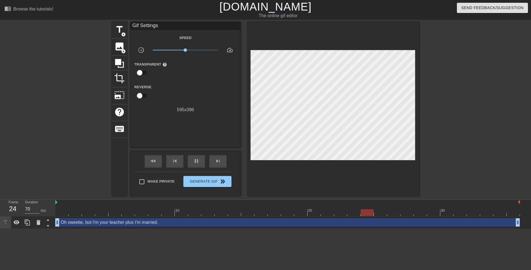
click at [478, 132] on div at bounding box center [467, 105] width 83 height 166
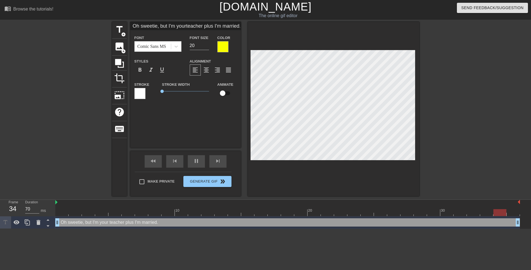
scroll to position [1, 2]
type input "70"
type input "D"
type textarea "D"
type input "70"
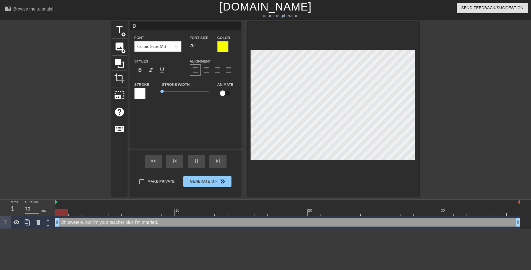
type input "Do"
type textarea "Do"
type input "Do"
type textarea "Do"
type input "70"
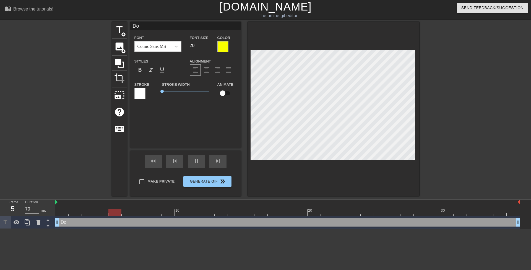
type input "Do y"
type textarea "Do y"
type input "60"
type textarea "Do yo"
type input "Do yo"
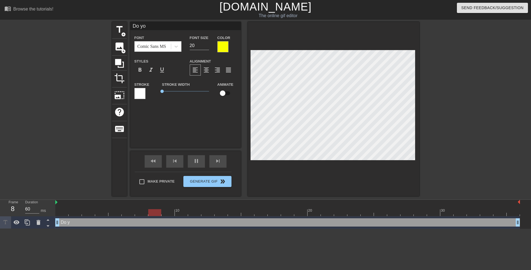
type input "70"
type input "Do you"
type textarea "Do you"
click at [207, 71] on span "format_align_center" at bounding box center [206, 70] width 7 height 7
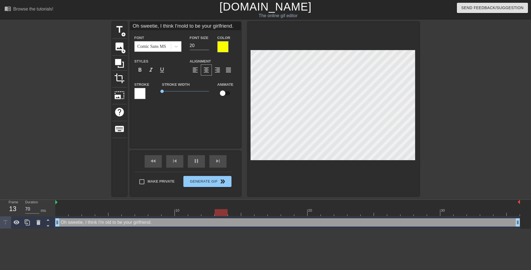
scroll to position [1, 3]
click at [249, 129] on div at bounding box center [333, 109] width 171 height 174
click at [207, 46] on input "19" at bounding box center [199, 45] width 19 height 9
click at [477, 130] on div at bounding box center [467, 105] width 83 height 166
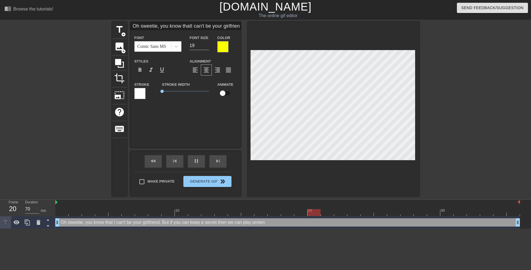
scroll to position [2, 3]
click at [470, 141] on div at bounding box center [467, 105] width 83 height 166
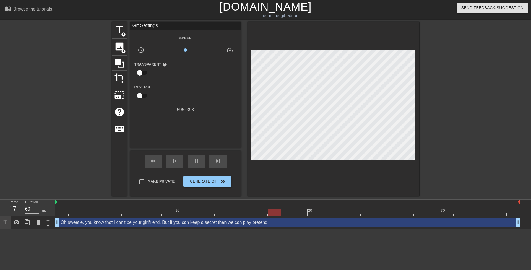
click at [484, 140] on div at bounding box center [467, 105] width 83 height 166
click at [81, 224] on div "Oh sweetie, you know that I can't be your girlfriend. But if you can keep a sec…" at bounding box center [287, 222] width 465 height 8
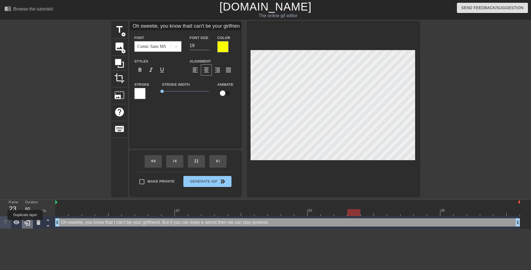
click at [25, 224] on icon at bounding box center [27, 222] width 5 height 6
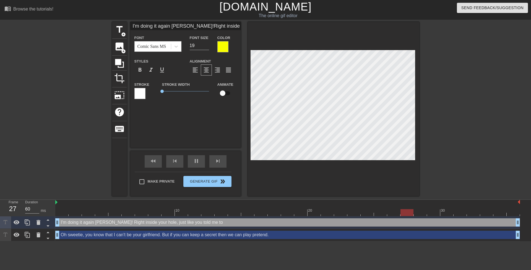
scroll to position [1, 3]
click at [435, 143] on div at bounding box center [467, 105] width 83 height 166
click at [436, 144] on div at bounding box center [467, 105] width 83 height 166
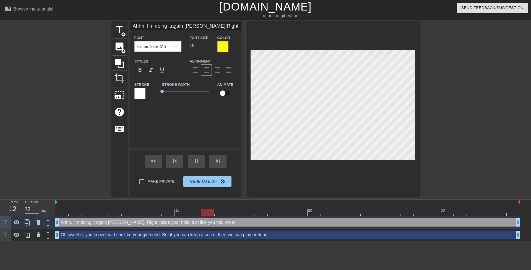
click at [435, 142] on div at bounding box center [467, 105] width 83 height 166
drag, startPoint x: 439, startPoint y: 144, endPoint x: 435, endPoint y: 144, distance: 3.9
click at [439, 144] on div at bounding box center [467, 105] width 83 height 166
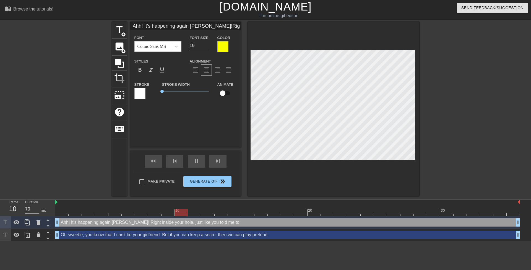
click at [427, 152] on div at bounding box center [467, 105] width 83 height 166
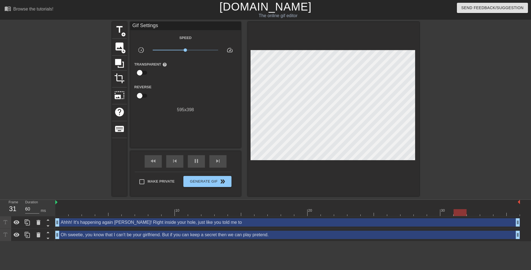
click at [458, 144] on div at bounding box center [467, 105] width 83 height 166
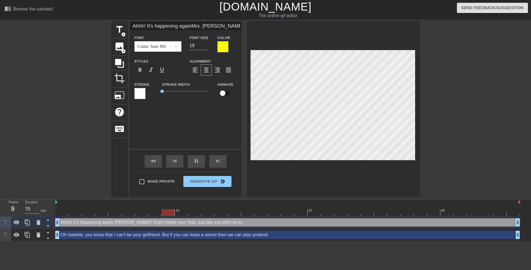
scroll to position [2, 2]
click at [467, 146] on div at bounding box center [467, 105] width 83 height 166
click at [462, 153] on div at bounding box center [467, 105] width 83 height 166
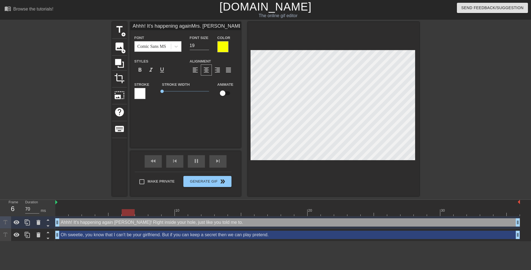
click at [451, 152] on div at bounding box center [467, 105] width 83 height 166
click at [446, 150] on div at bounding box center [467, 105] width 83 height 166
click at [456, 150] on div at bounding box center [467, 105] width 83 height 166
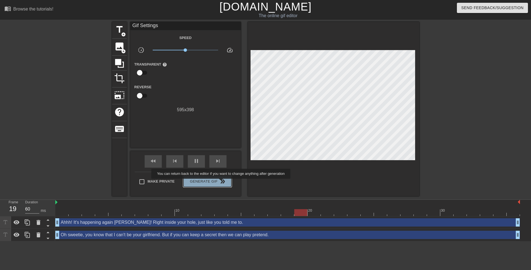
click at [222, 183] on span "double_arrow" at bounding box center [222, 181] width 7 height 7
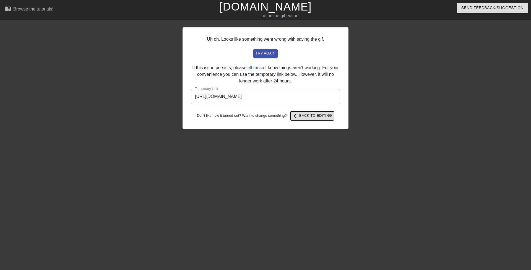
click at [305, 117] on span "arrow_back Back to Editing" at bounding box center [313, 116] width 40 height 7
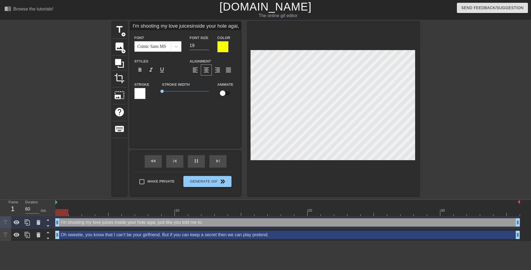
scroll to position [1, 3]
click at [442, 156] on div "title add_circle image add_circle crop photo_size_select_large help keyboard I'…" at bounding box center [265, 109] width 531 height 174
paste textarea "[PERSON_NAME]"
drag, startPoint x: 447, startPoint y: 152, endPoint x: 428, endPoint y: 151, distance: 18.3
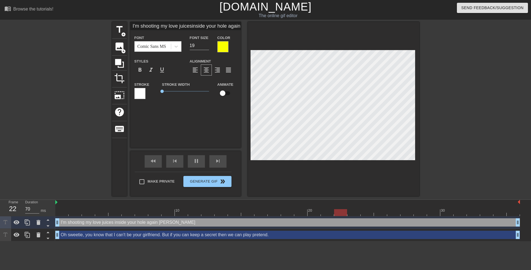
click at [446, 152] on div at bounding box center [467, 105] width 83 height 166
paste textarea "[PERSON_NAME]"
click at [460, 168] on div at bounding box center [467, 105] width 83 height 166
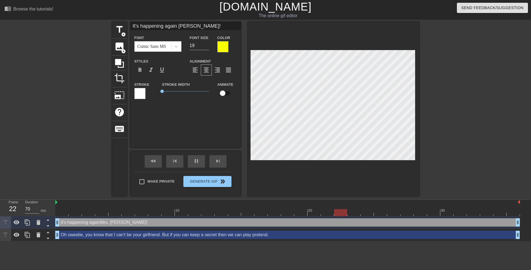
scroll to position [1, 3]
click at [436, 142] on div at bounding box center [467, 105] width 83 height 166
click at [457, 151] on div at bounding box center [467, 105] width 83 height 166
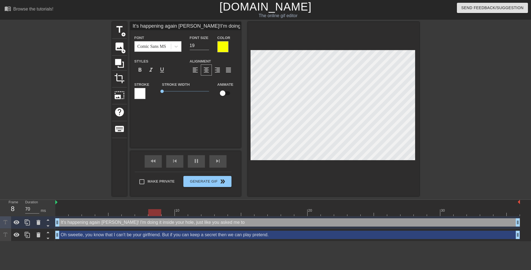
click at [460, 134] on div at bounding box center [467, 105] width 83 height 166
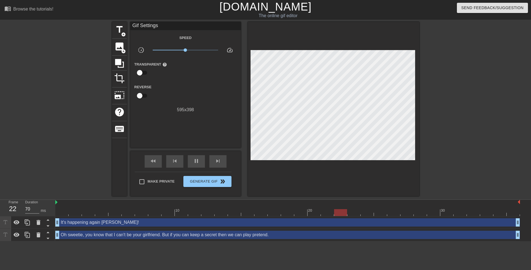
click at [453, 130] on div at bounding box center [467, 105] width 83 height 166
